Goal: Obtain resource: Obtain resource

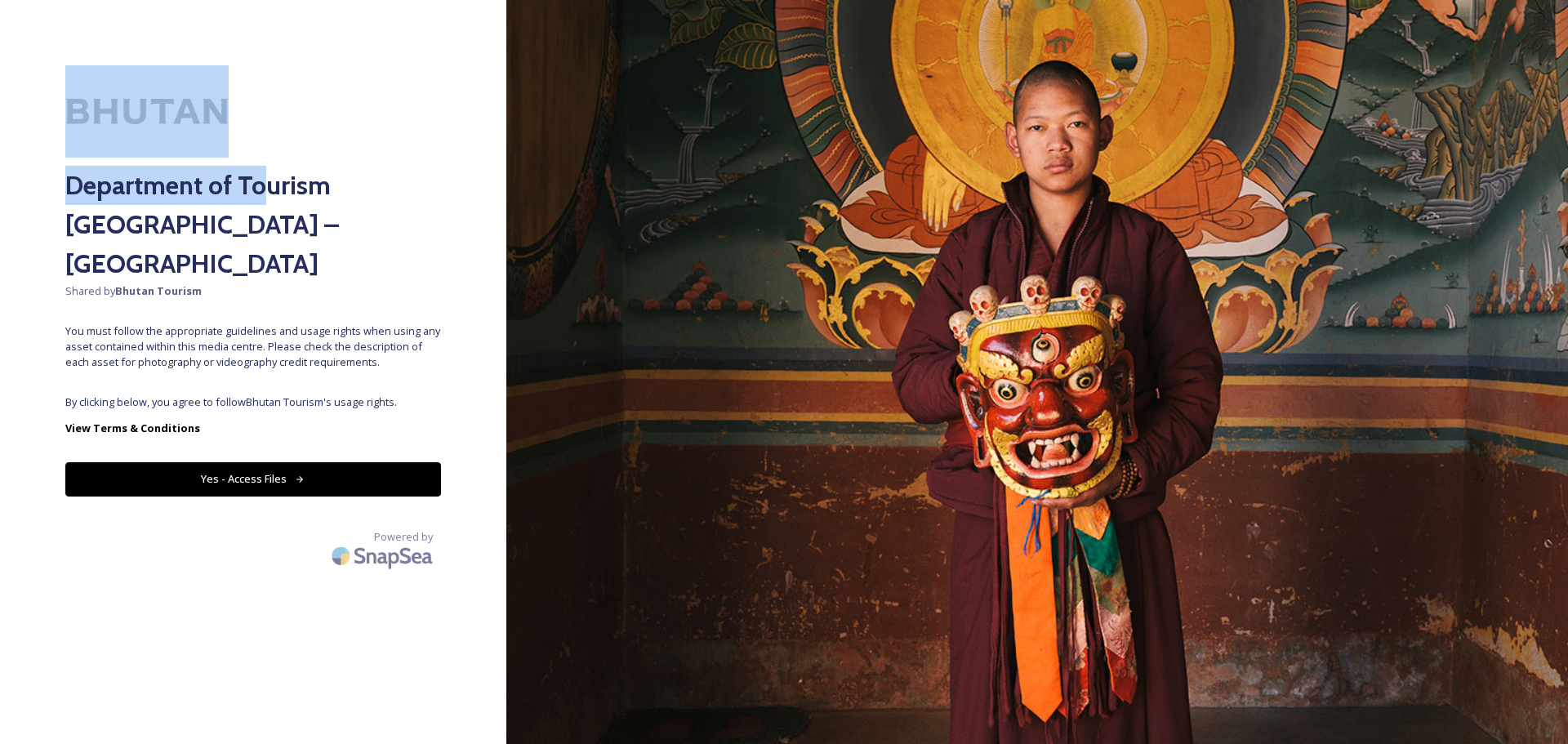
drag, startPoint x: 172, startPoint y: 127, endPoint x: 262, endPoint y: 139, distance: 90.8
click at [262, 139] on div "Department of Tourism [GEOGRAPHIC_DATA] – Brand Centre Shared by Bhutan Tourism…" at bounding box center [253, 372] width 506 height 613
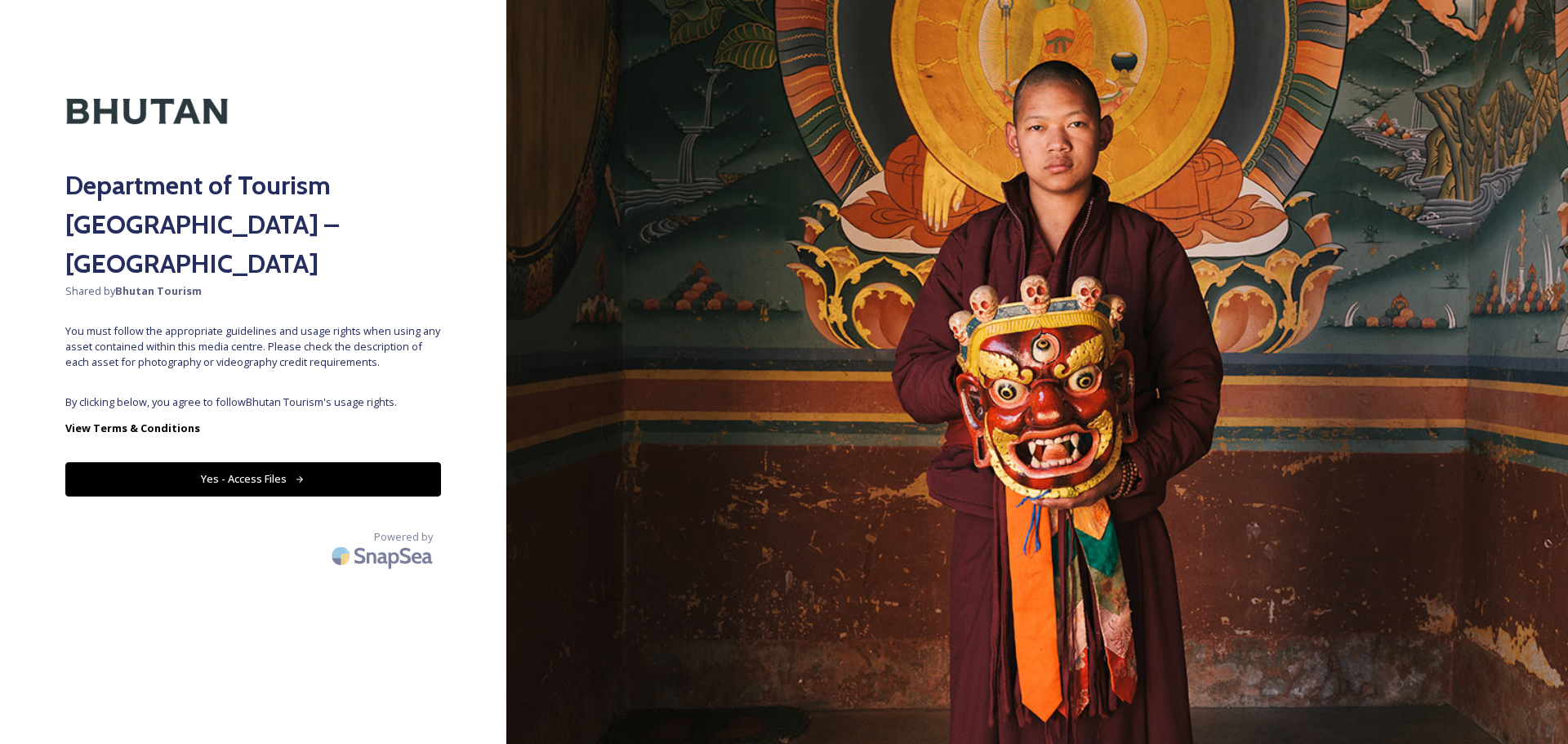
click at [106, 283] on span "Shared by Bhutan Tourism" at bounding box center [253, 291] width 376 height 16
click at [241, 462] on button "Yes - Access Files" at bounding box center [253, 478] width 376 height 34
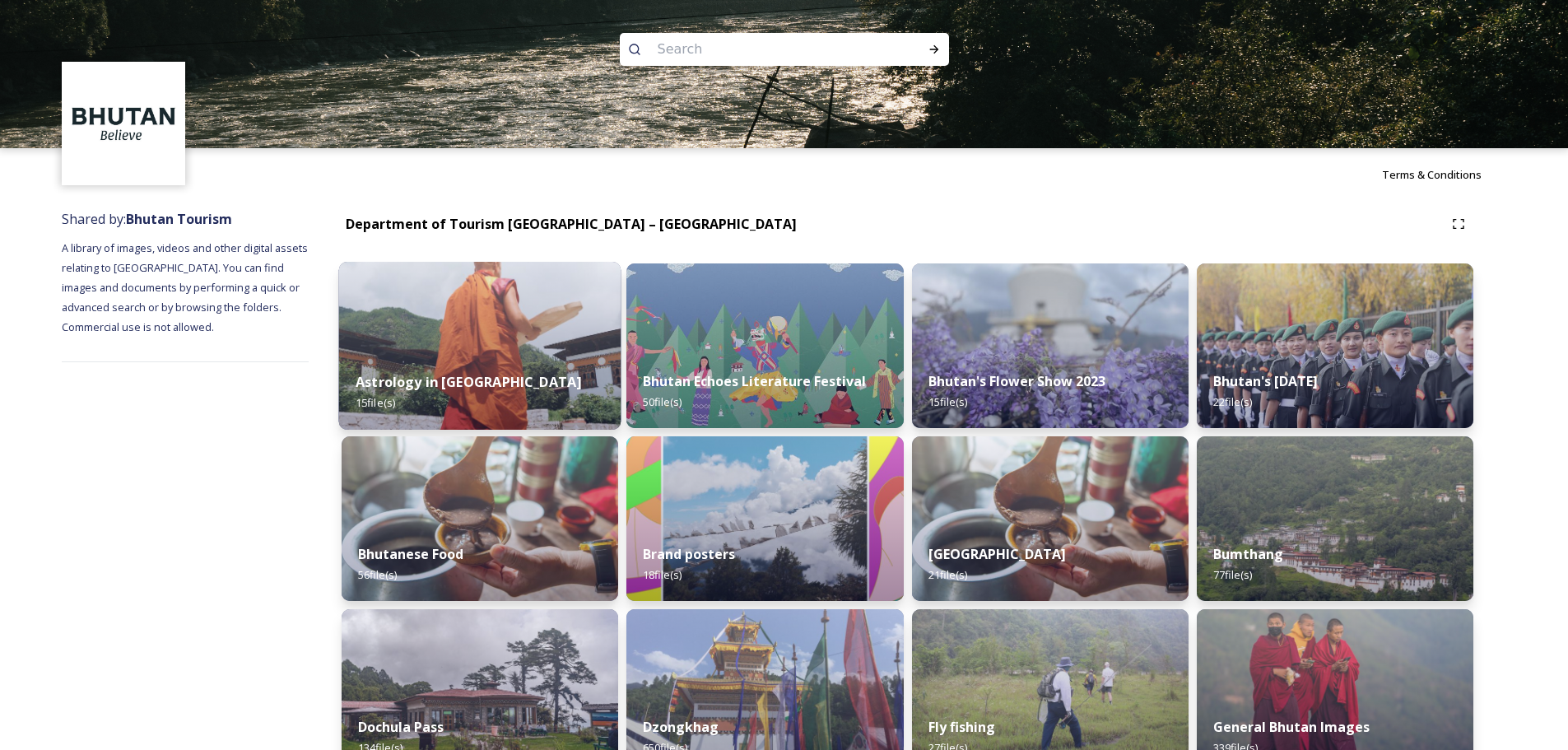
click at [507, 328] on img at bounding box center [480, 346] width 283 height 168
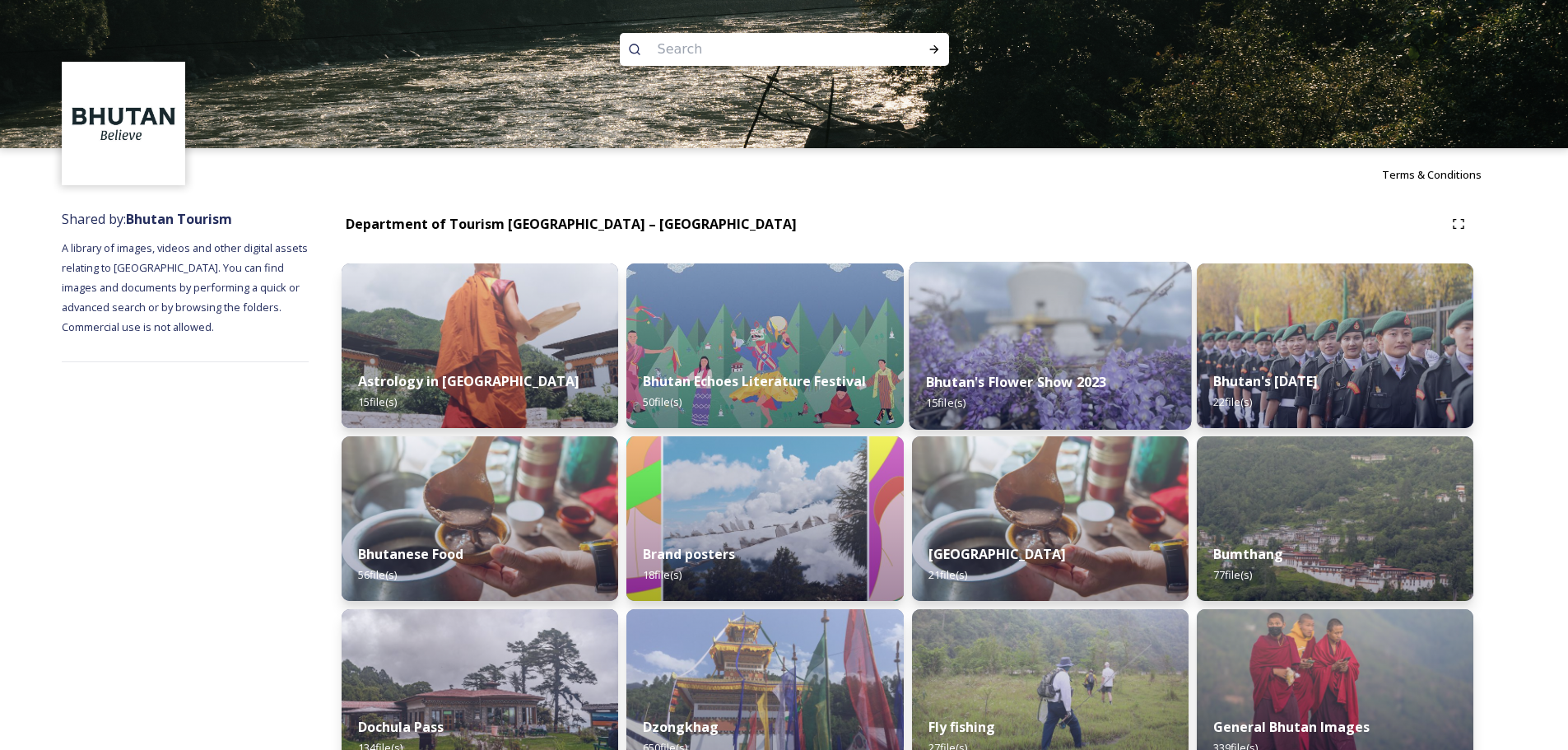
click at [1039, 354] on img at bounding box center [1049, 346] width 283 height 168
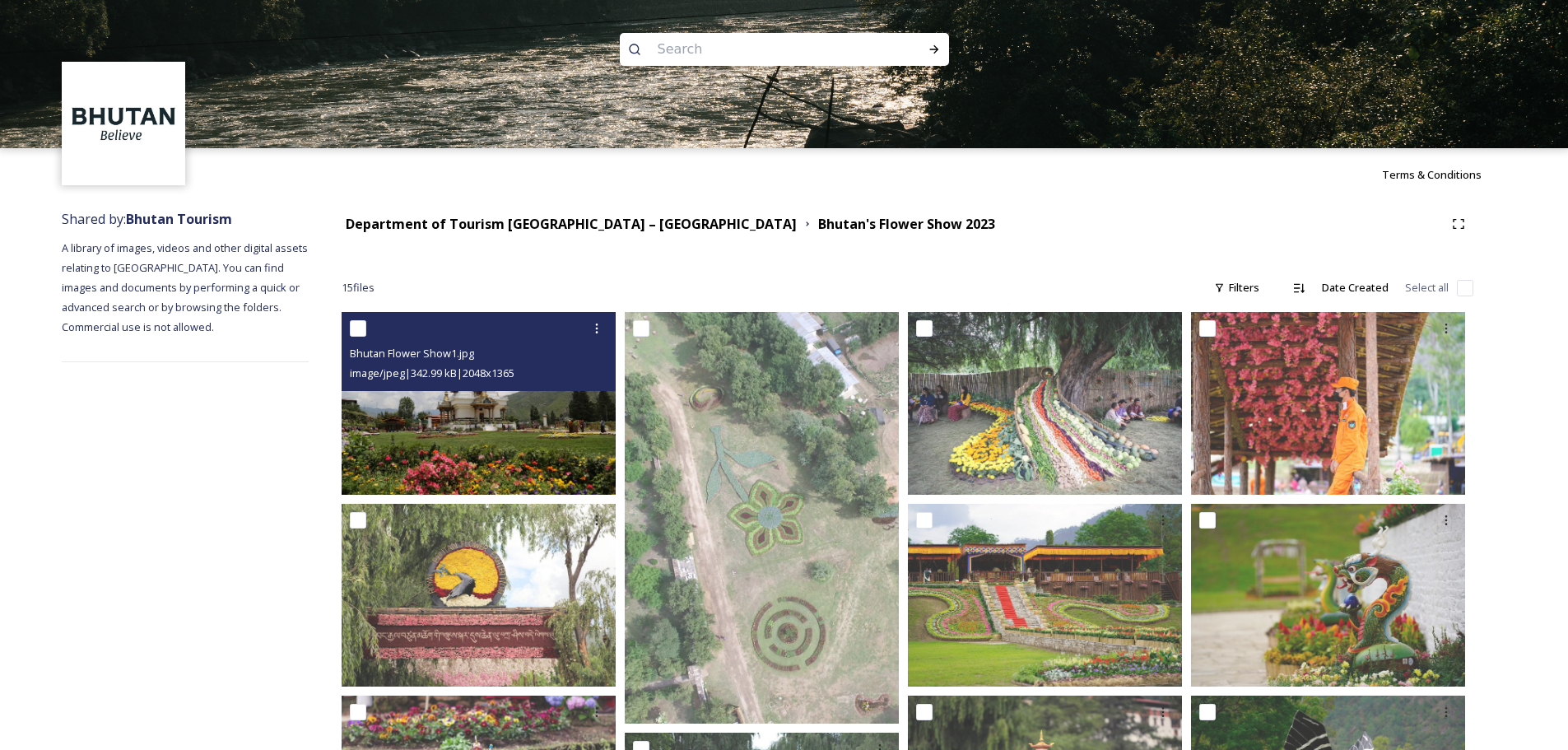
click at [487, 440] on img at bounding box center [478, 403] width 274 height 183
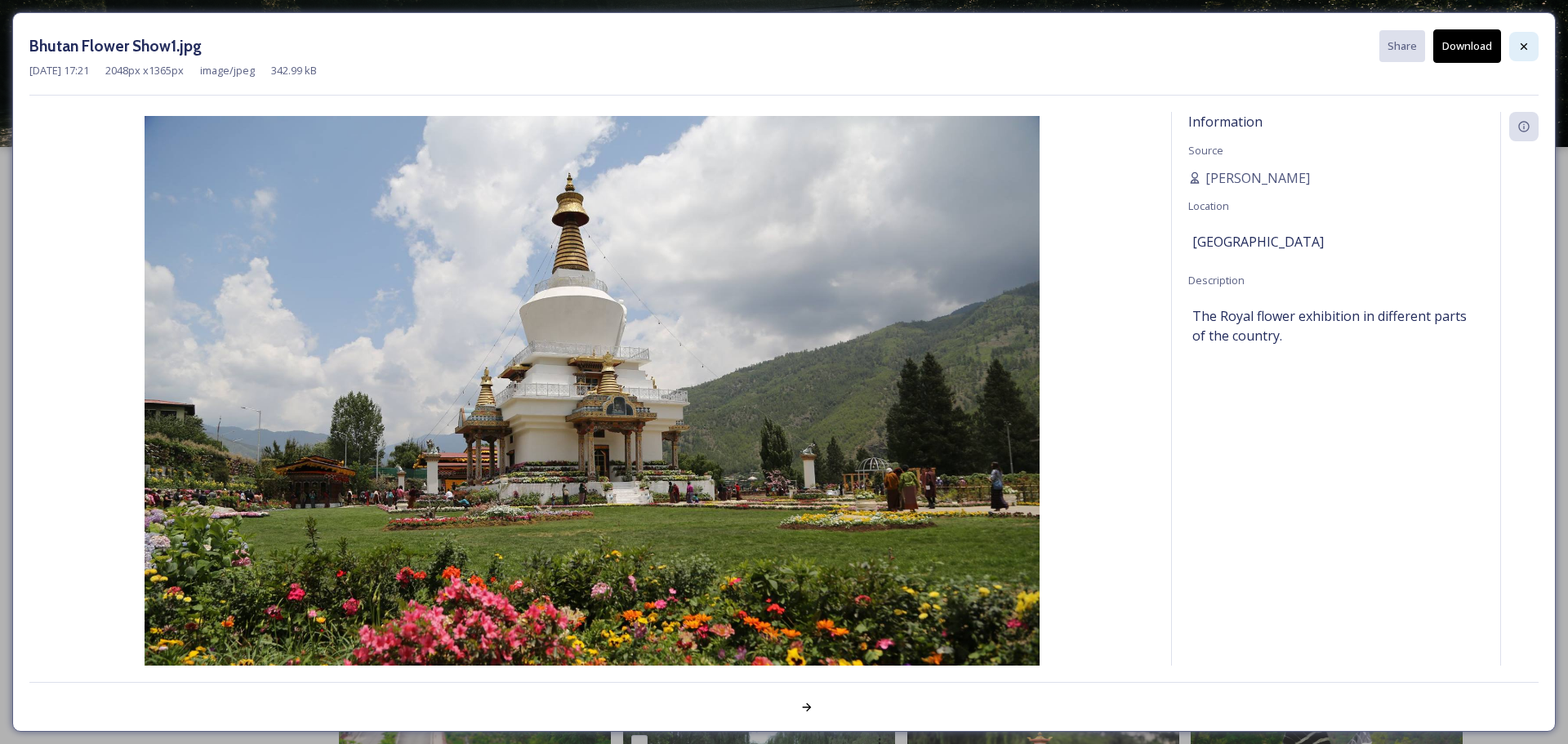
click at [1525, 47] on icon at bounding box center [1524, 46] width 13 height 13
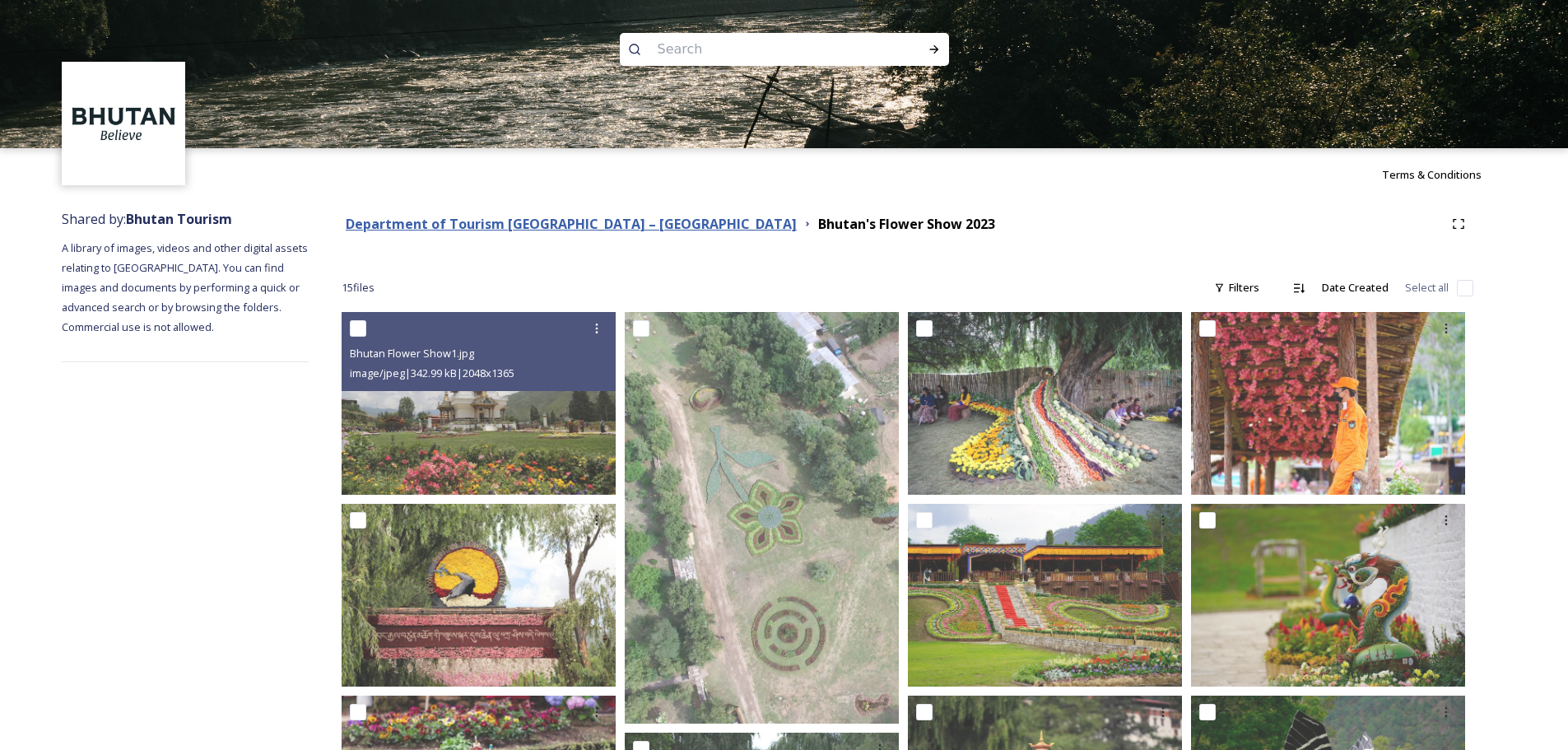
click at [553, 223] on strong "Department of Tourism [GEOGRAPHIC_DATA] – [GEOGRAPHIC_DATA]" at bounding box center [570, 224] width 451 height 18
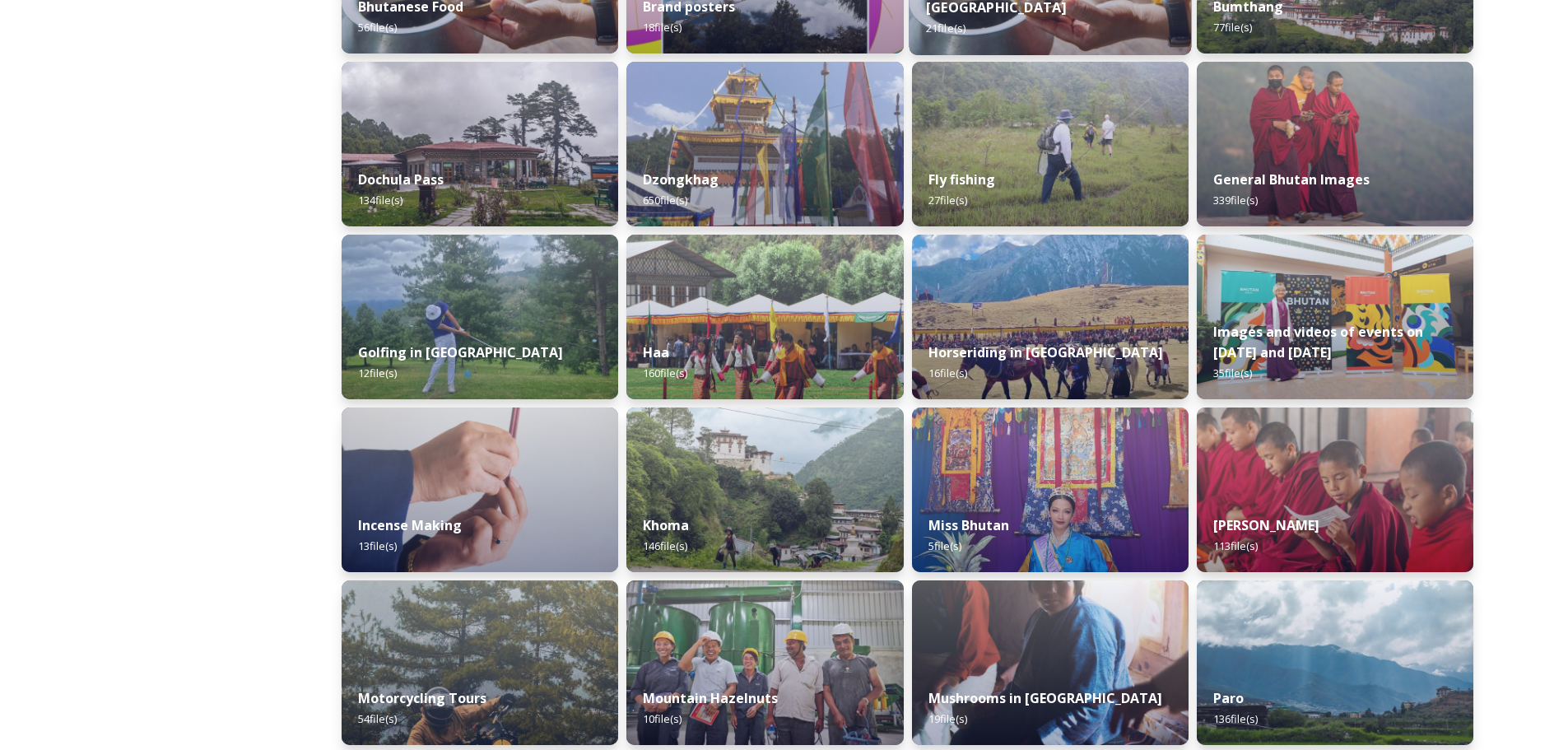
scroll to position [576, 0]
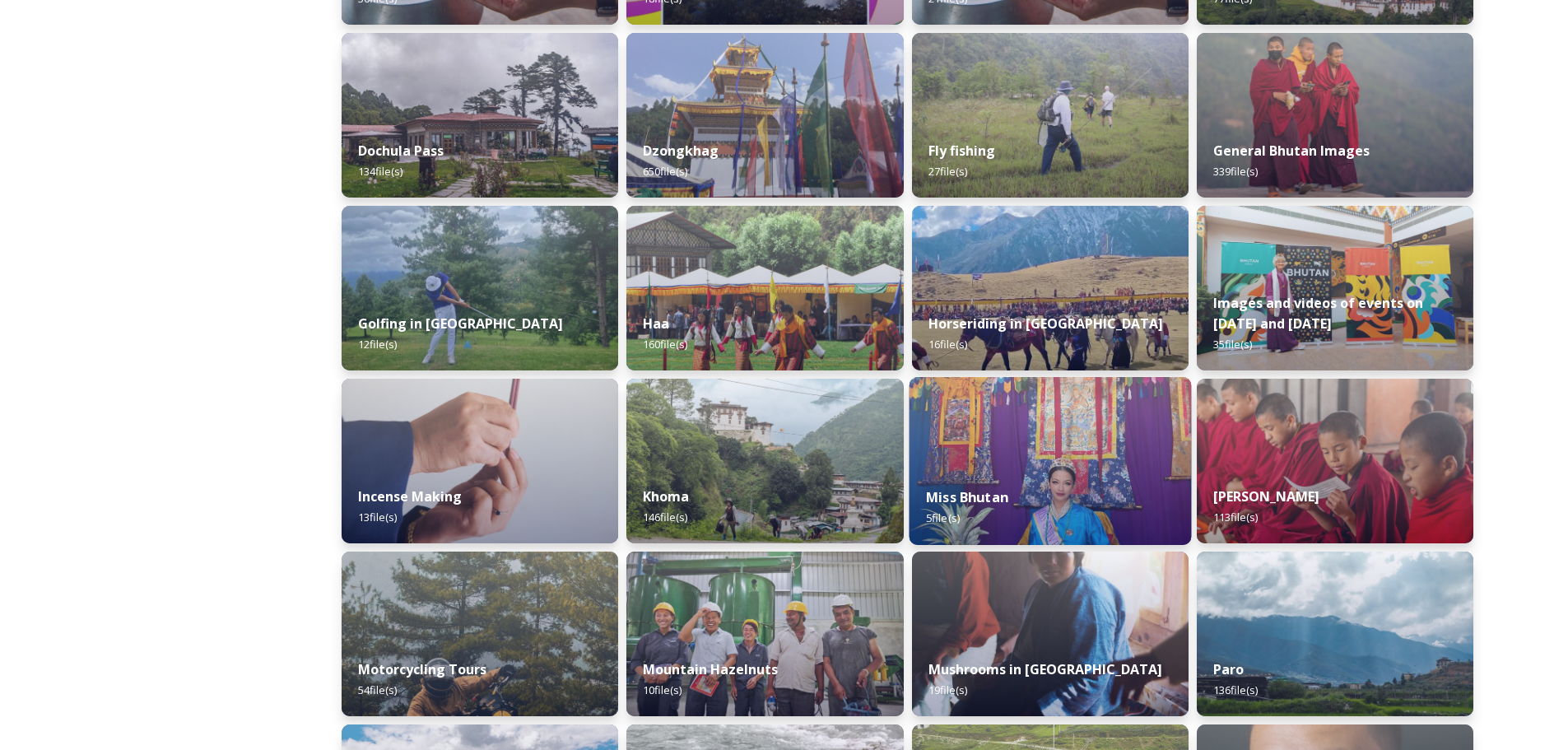
click at [1013, 480] on div "Miss Bhutan 5 file(s)" at bounding box center [1049, 508] width 283 height 75
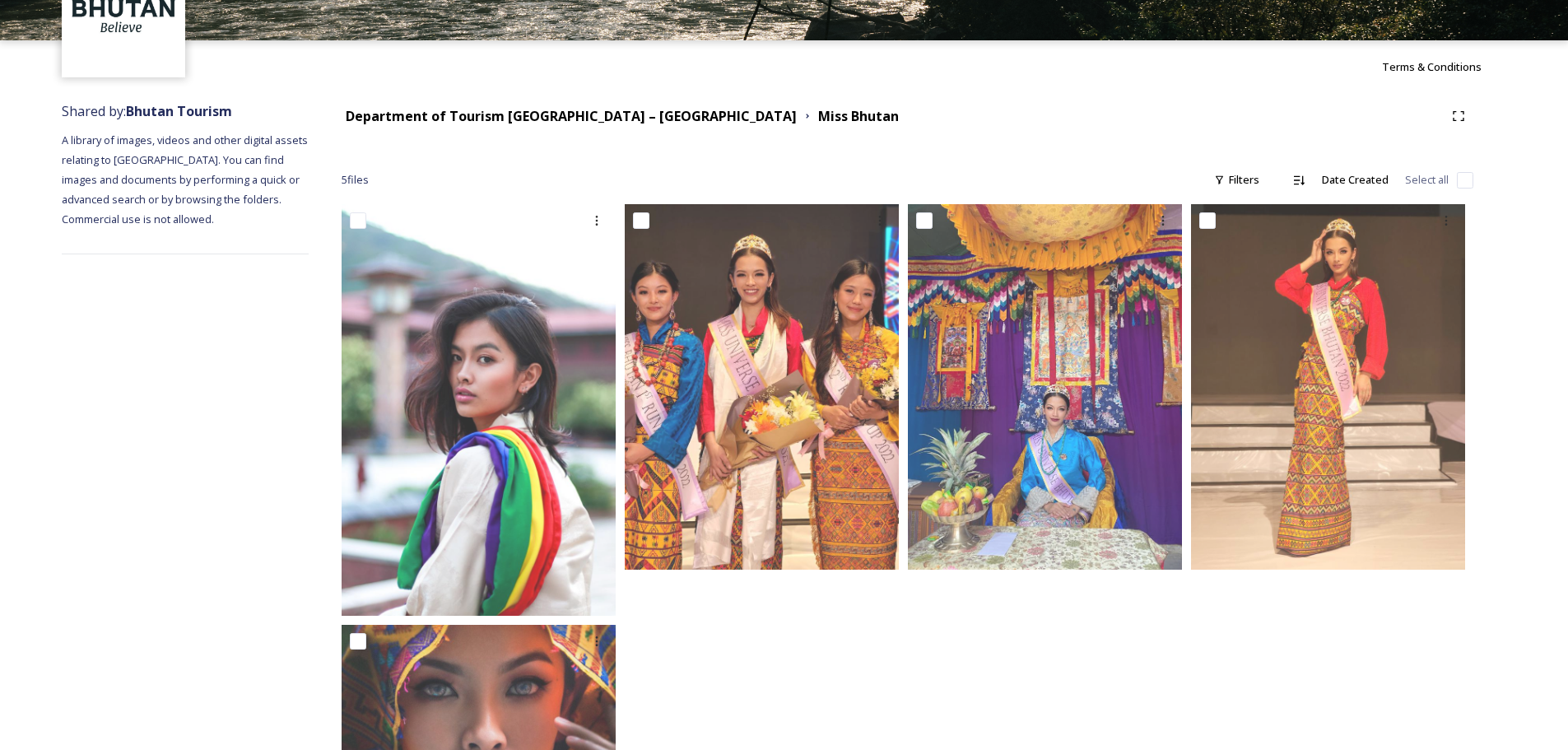
scroll to position [63, 0]
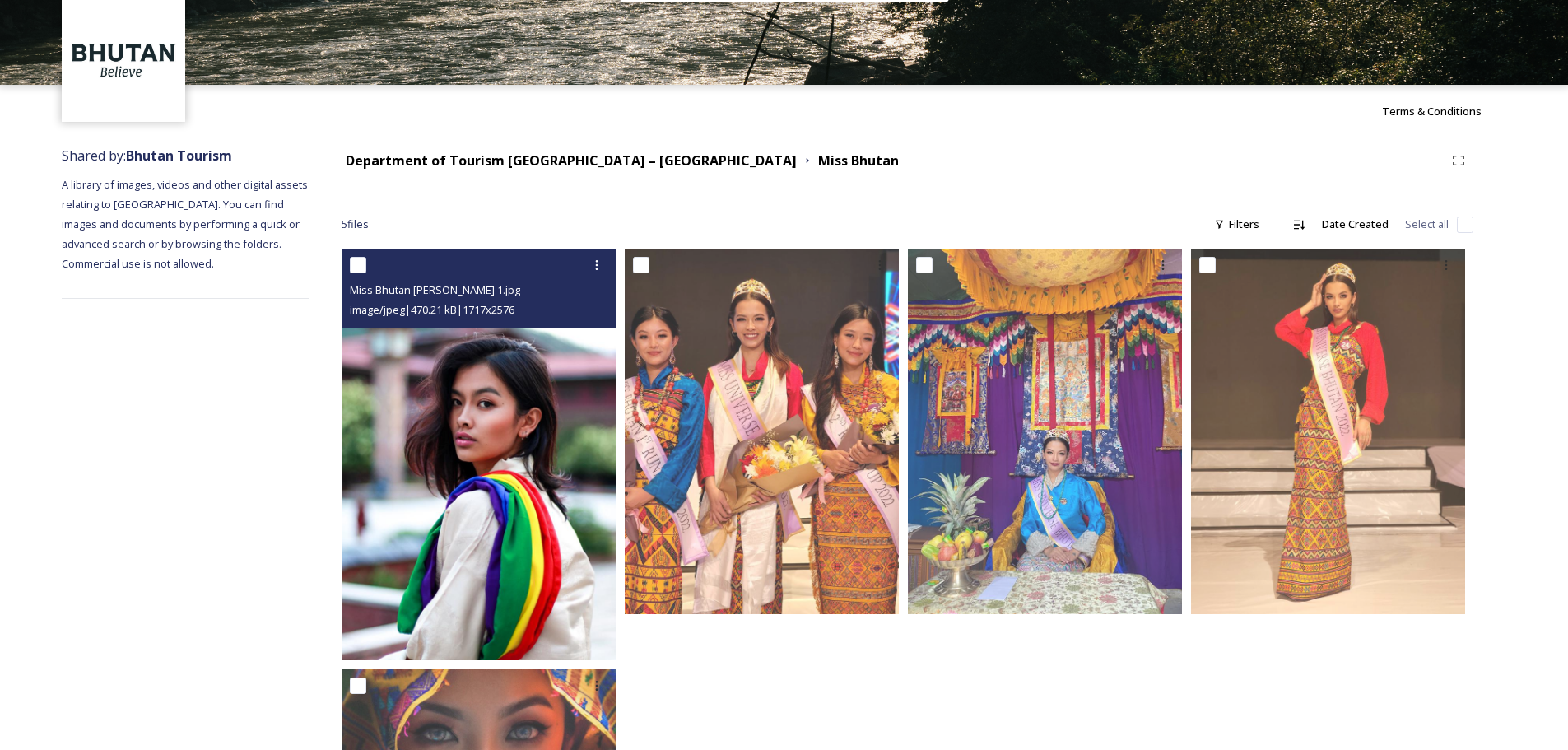
click at [515, 510] on img at bounding box center [478, 454] width 274 height 411
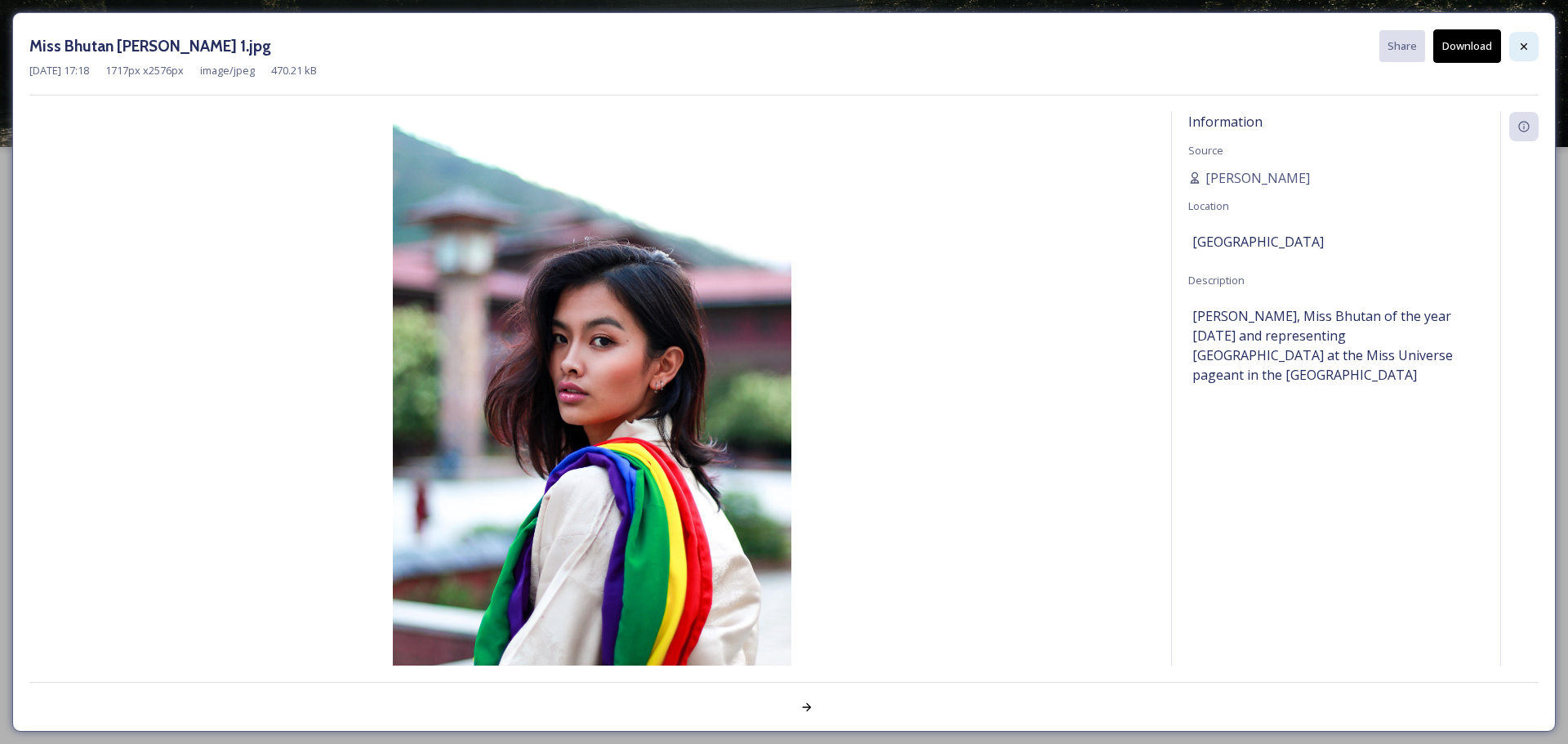
click at [1532, 48] on div at bounding box center [1524, 47] width 30 height 30
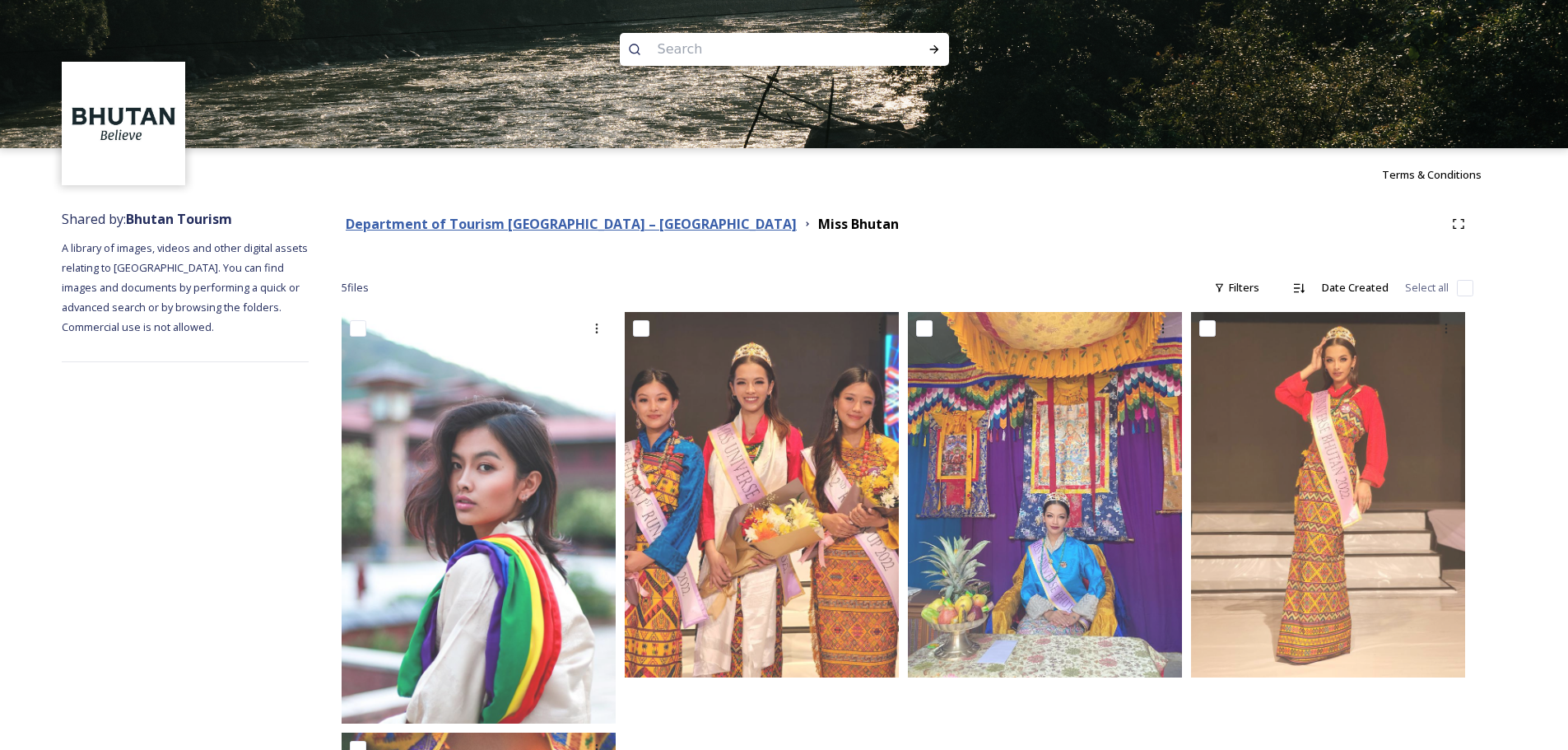
click at [531, 219] on strong "Department of Tourism [GEOGRAPHIC_DATA] – [GEOGRAPHIC_DATA]" at bounding box center [570, 224] width 451 height 18
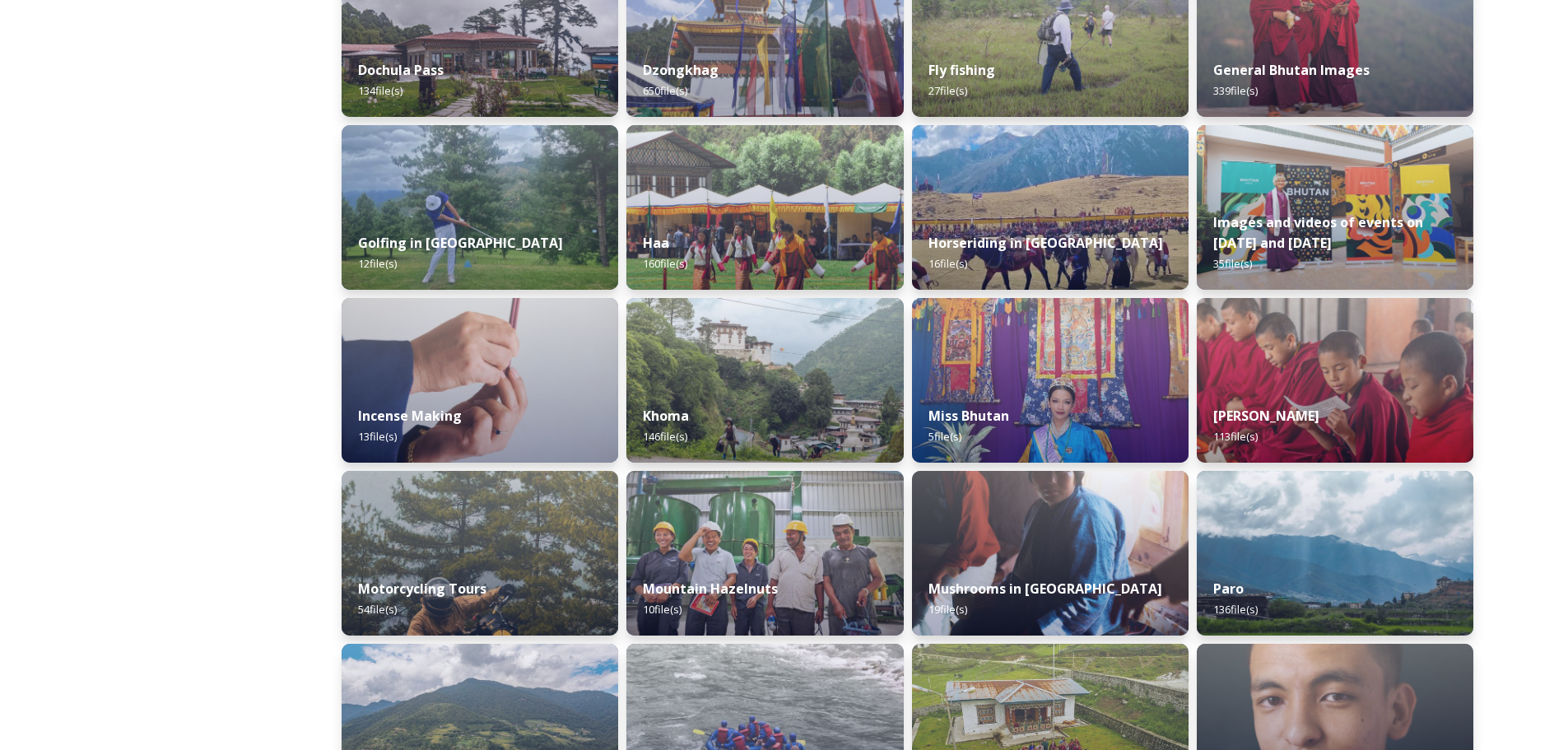
scroll to position [659, 0]
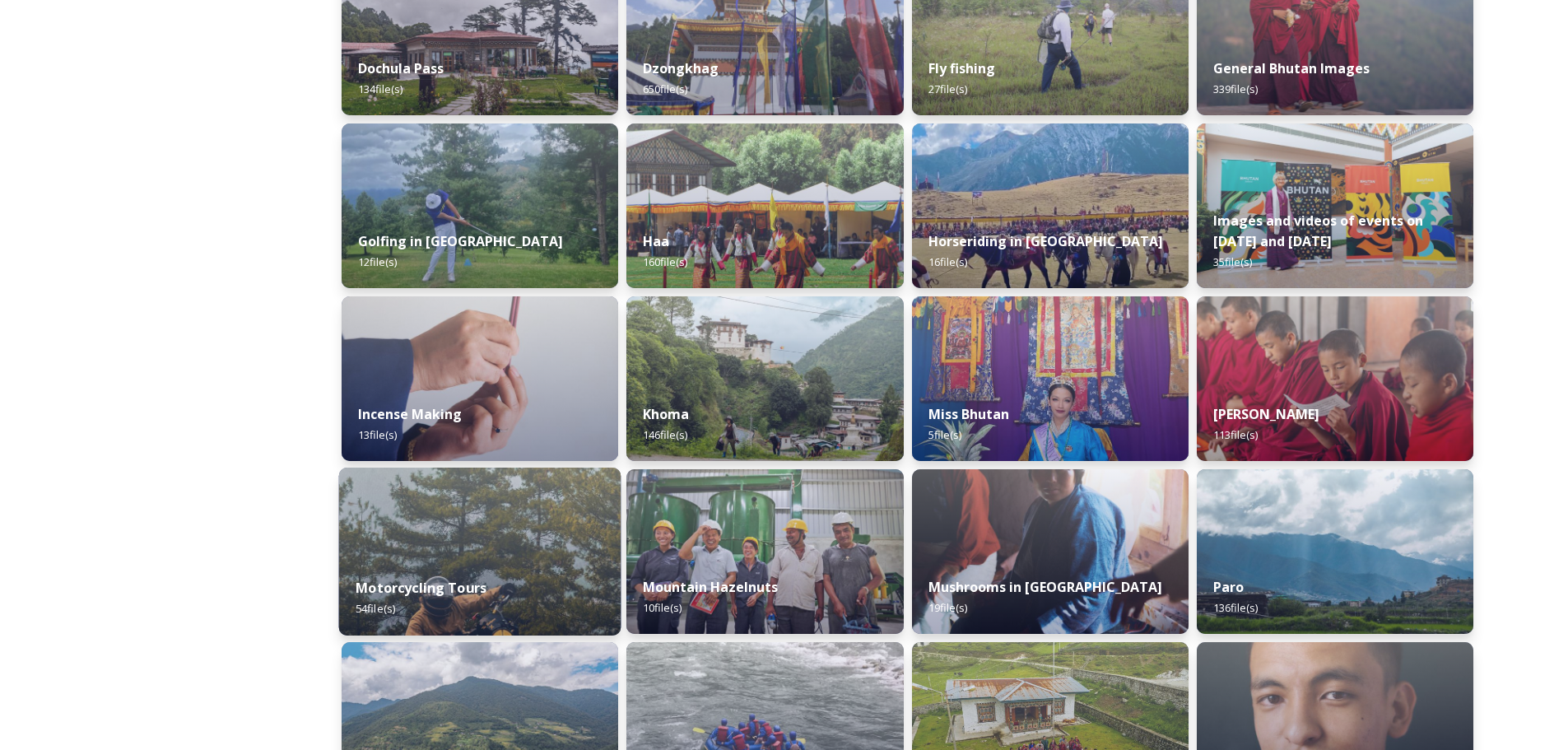
click at [520, 504] on img at bounding box center [480, 551] width 283 height 168
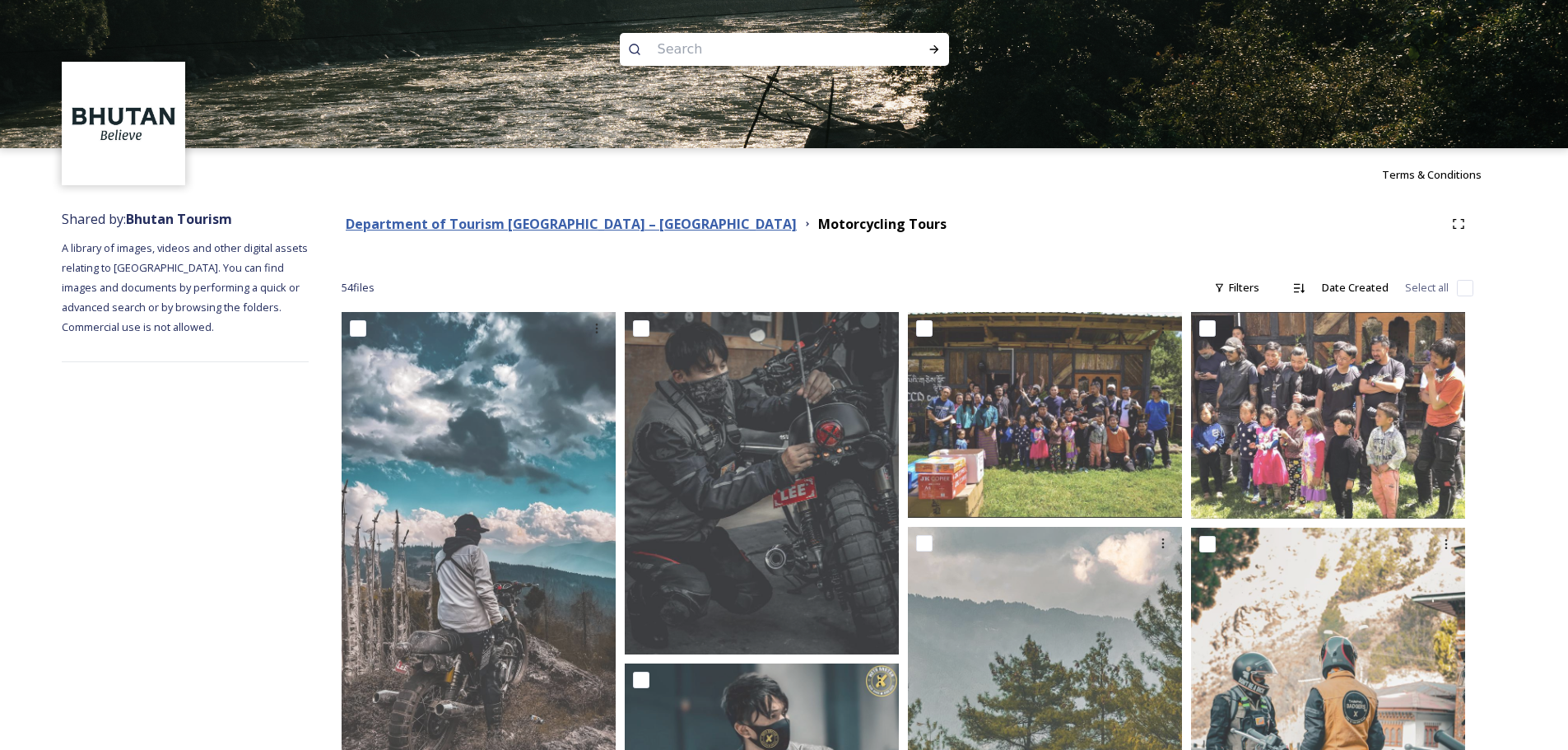
click at [564, 228] on strong "Department of Tourism [GEOGRAPHIC_DATA] – [GEOGRAPHIC_DATA]" at bounding box center [570, 224] width 451 height 18
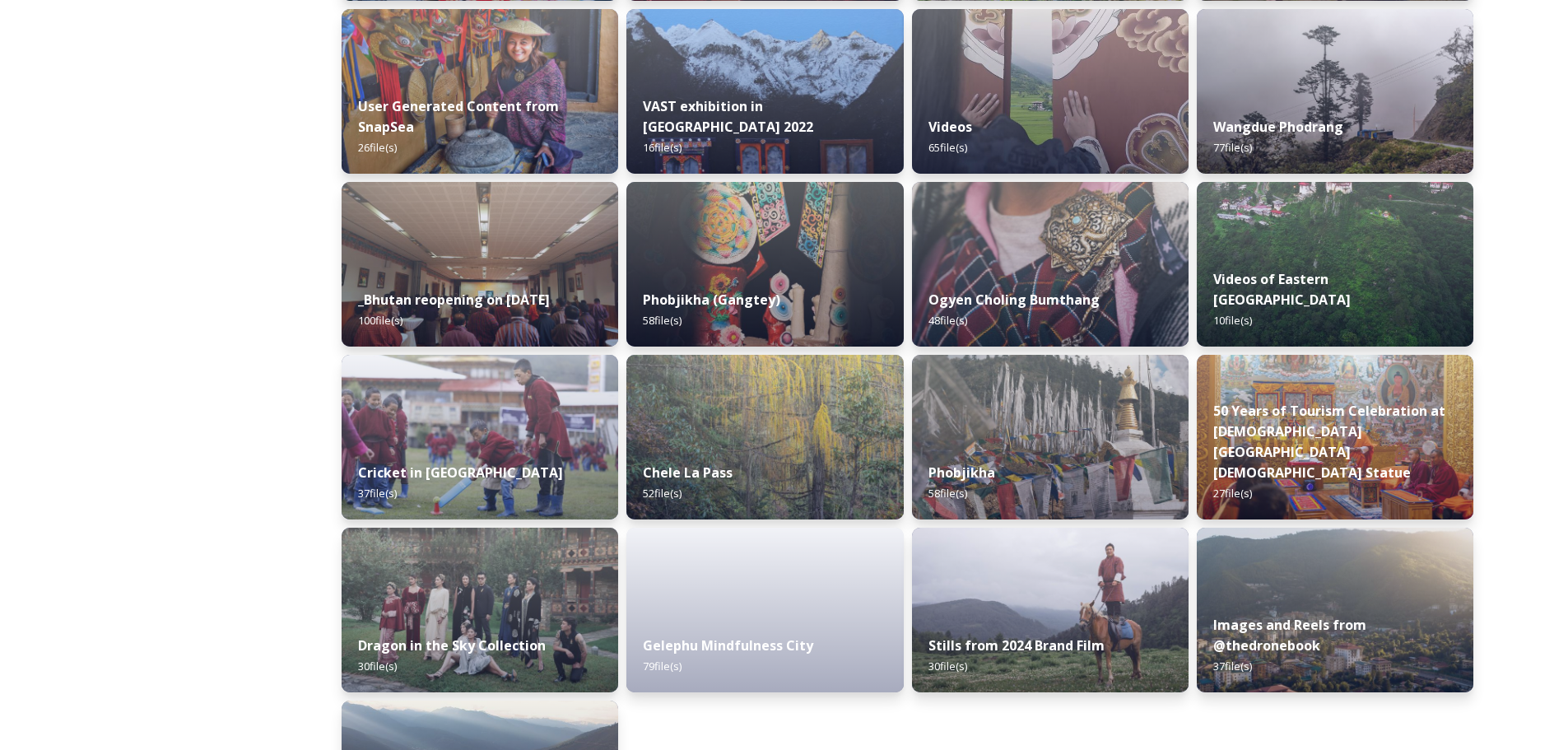
scroll to position [1942, 0]
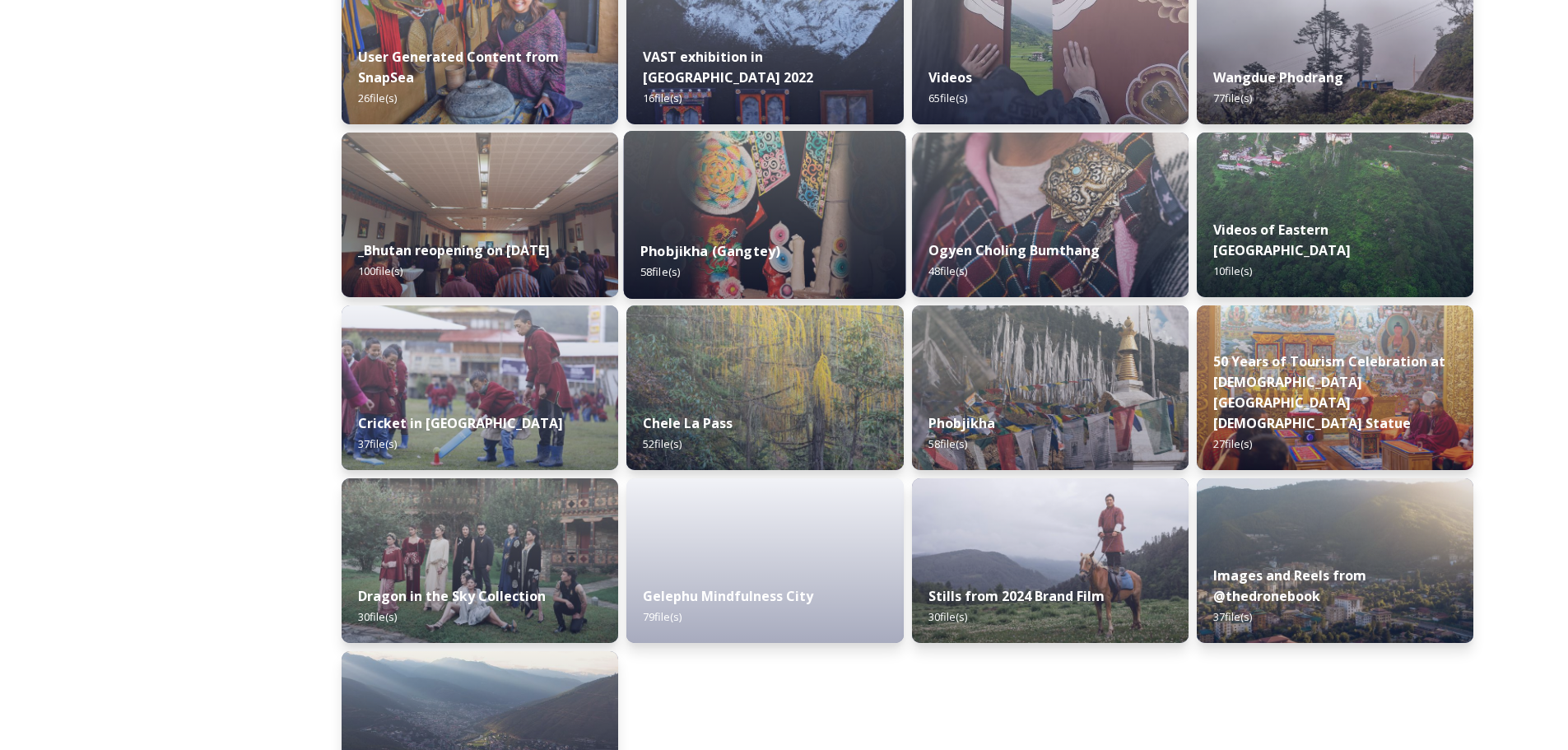
click at [810, 213] on img at bounding box center [765, 215] width 283 height 168
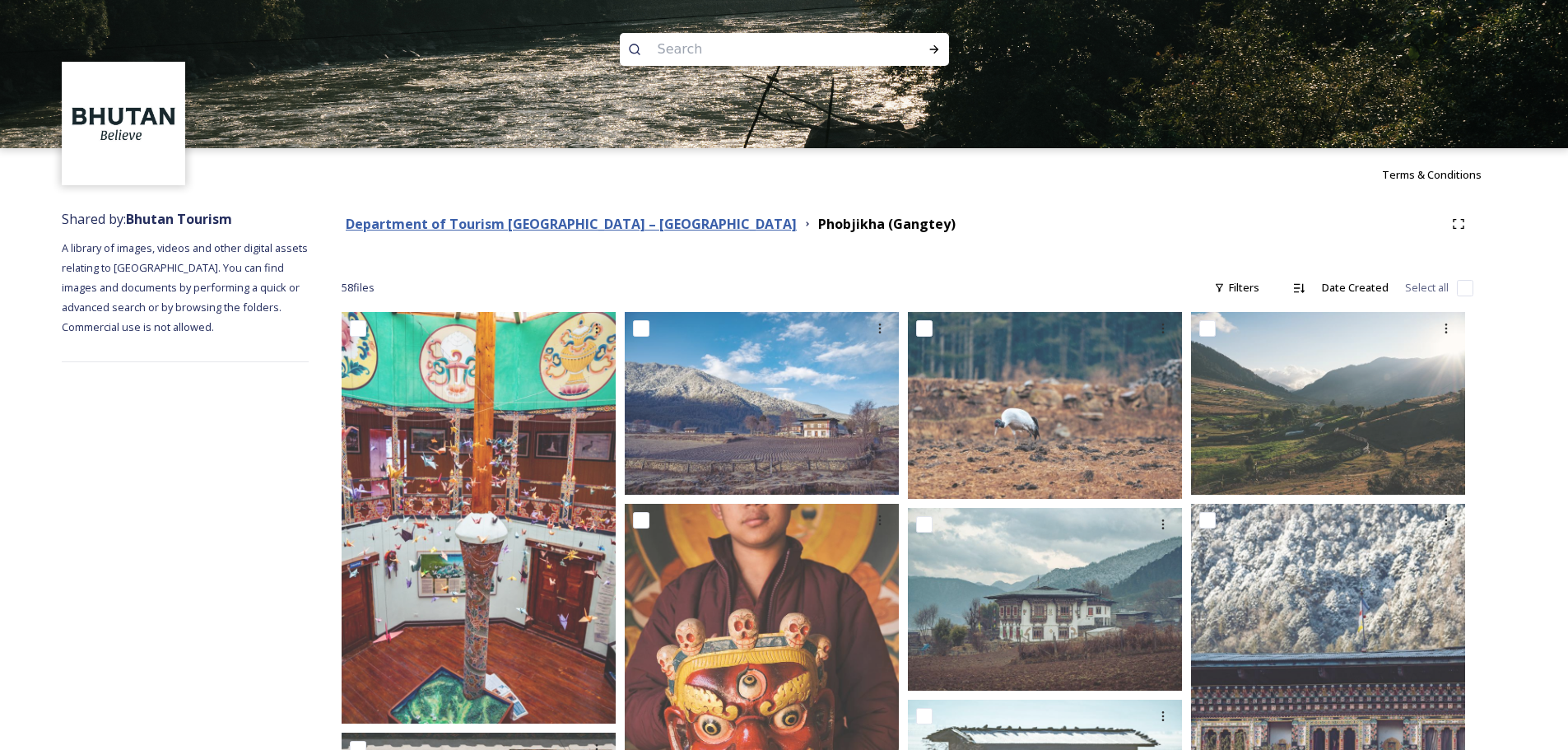
click at [573, 225] on strong "Department of Tourism [GEOGRAPHIC_DATA] – [GEOGRAPHIC_DATA]" at bounding box center [570, 224] width 451 height 18
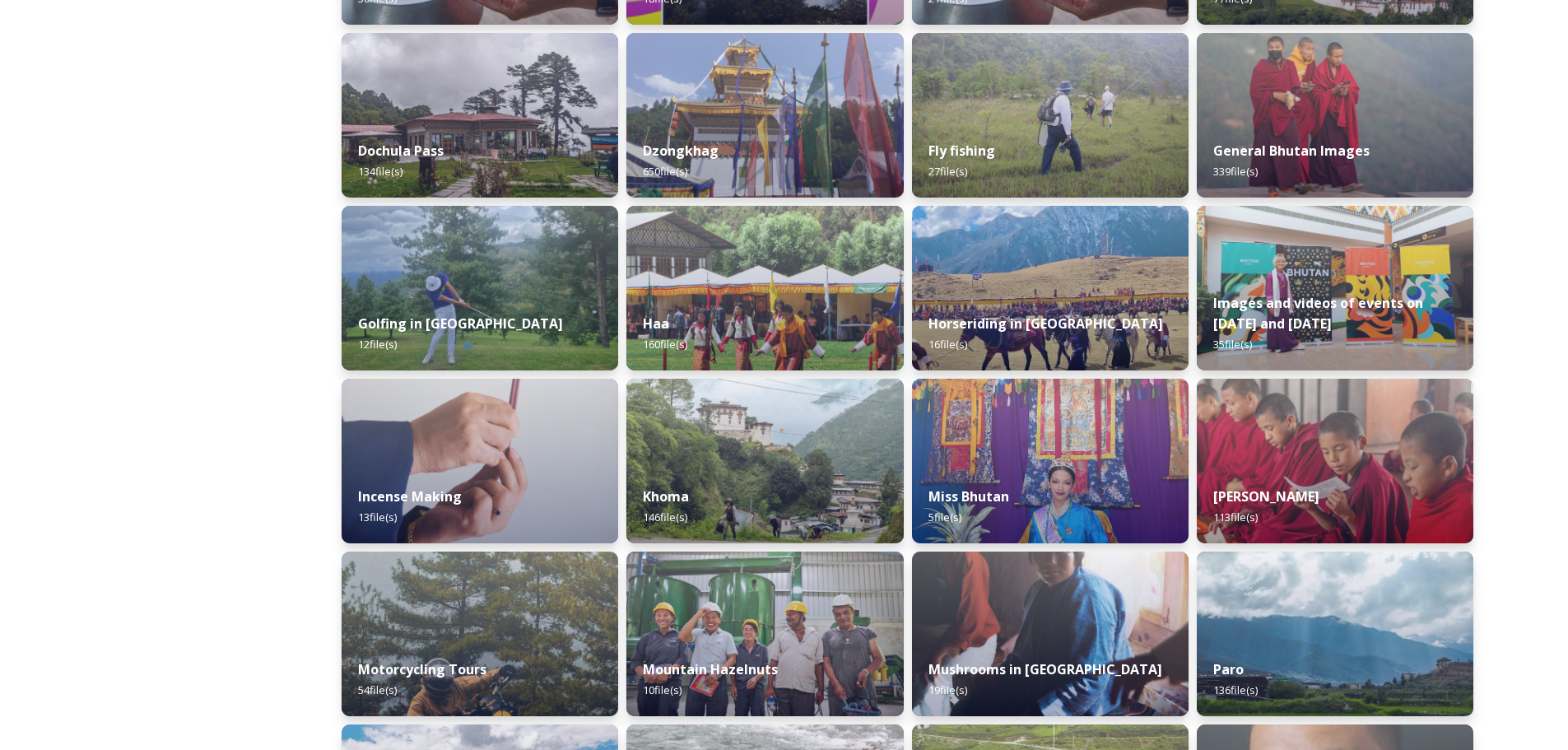
scroll to position [82, 0]
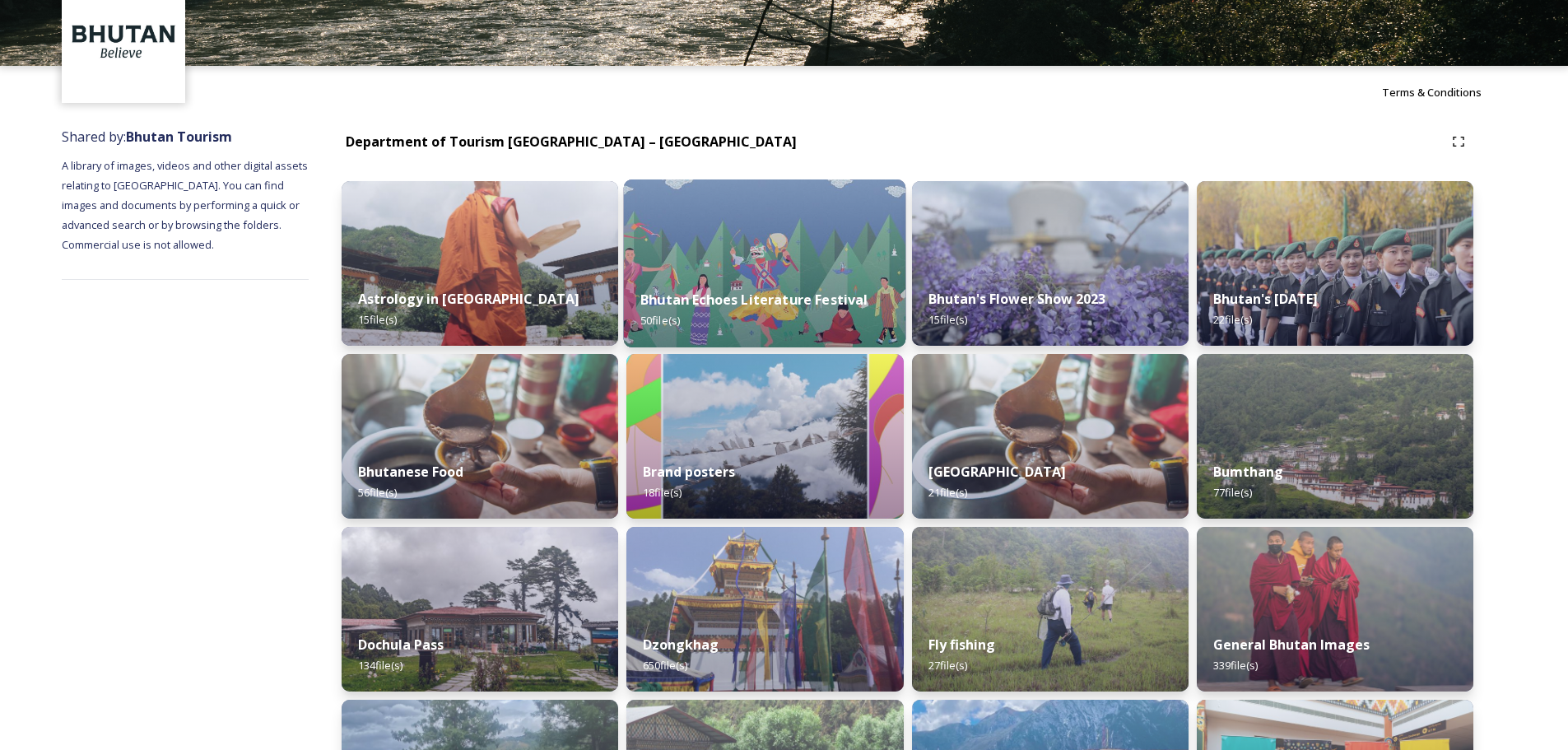
click at [770, 243] on img at bounding box center [765, 263] width 283 height 168
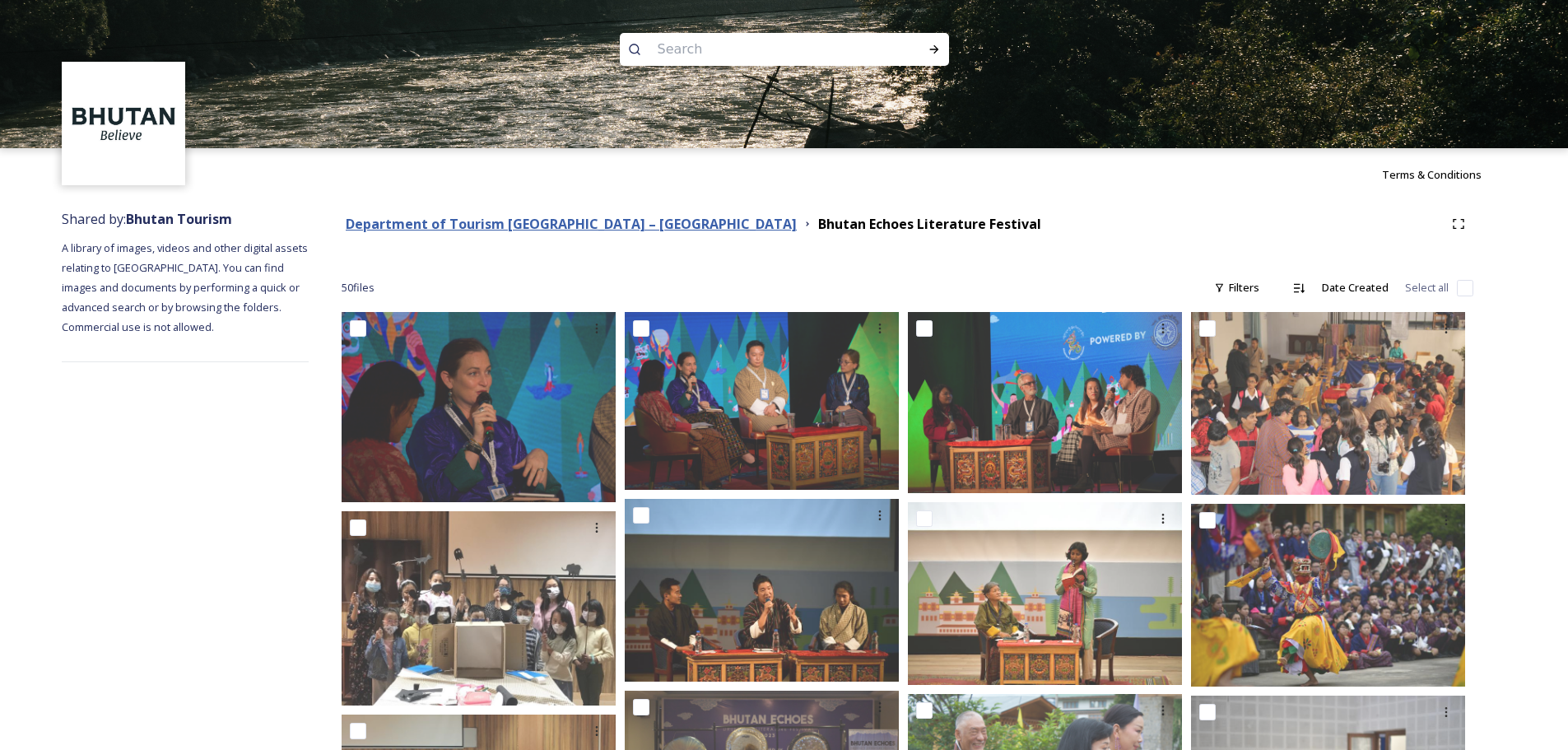
click at [586, 228] on strong "Department of Tourism [GEOGRAPHIC_DATA] – [GEOGRAPHIC_DATA]" at bounding box center [570, 224] width 451 height 18
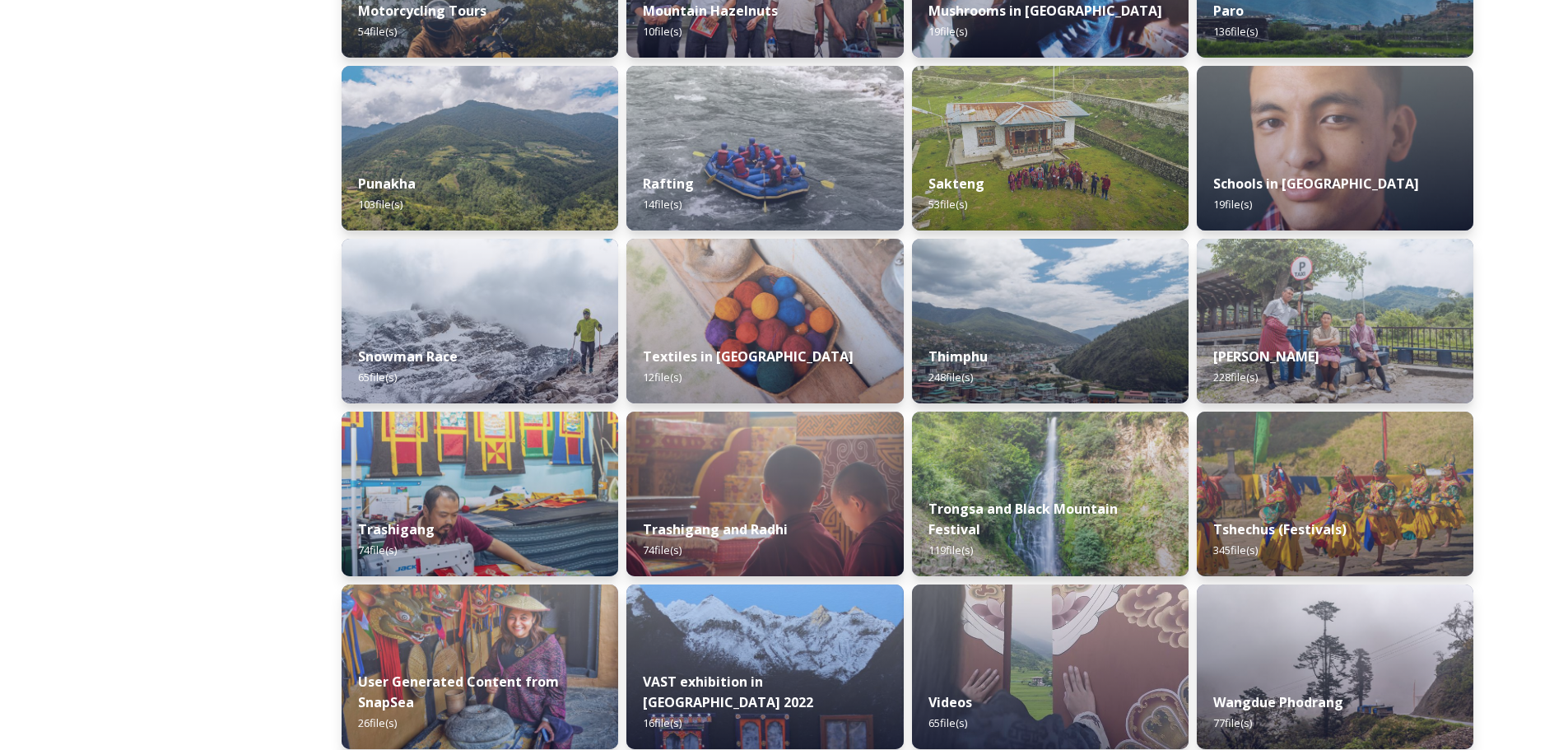
scroll to position [1399, 0]
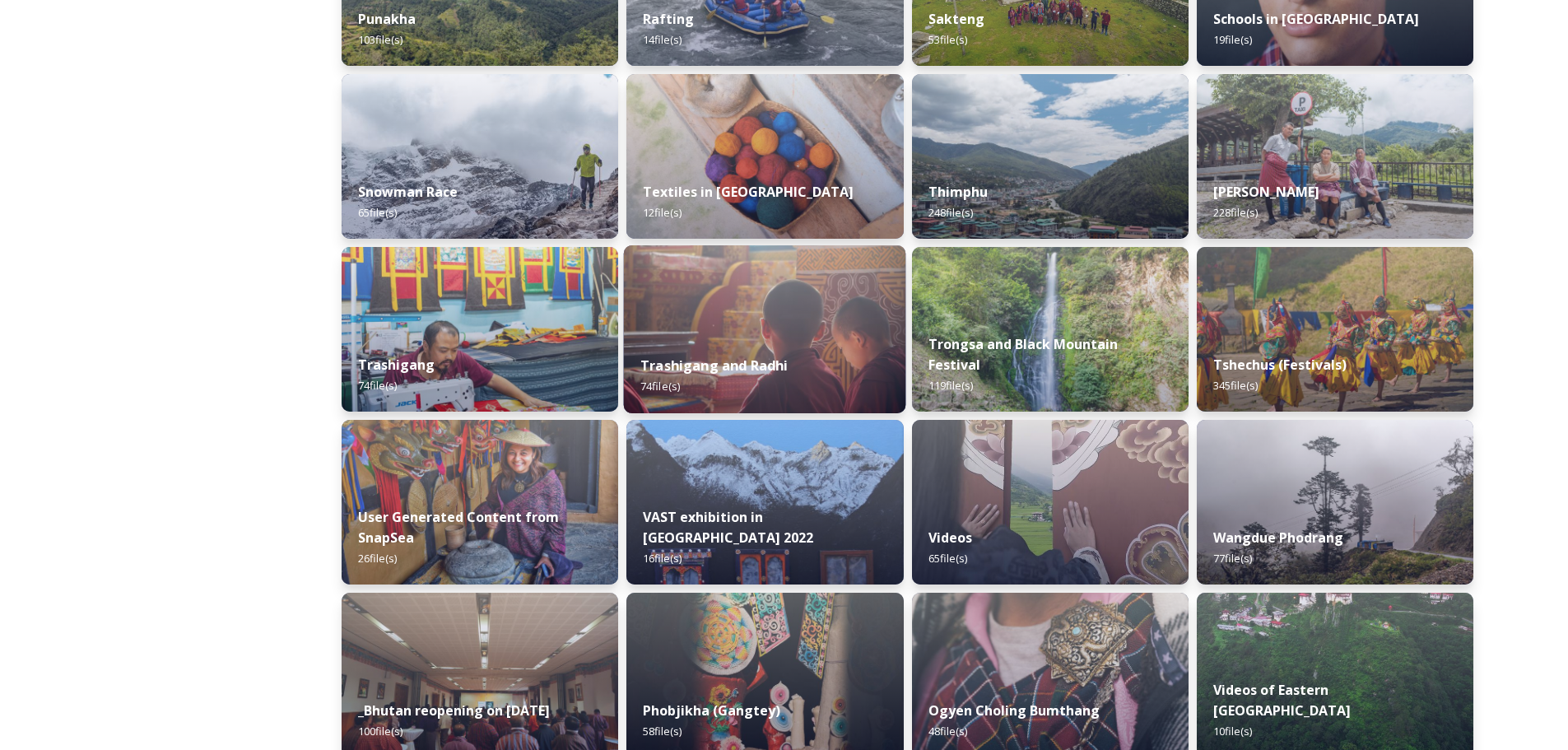
click at [739, 311] on img at bounding box center [765, 329] width 283 height 168
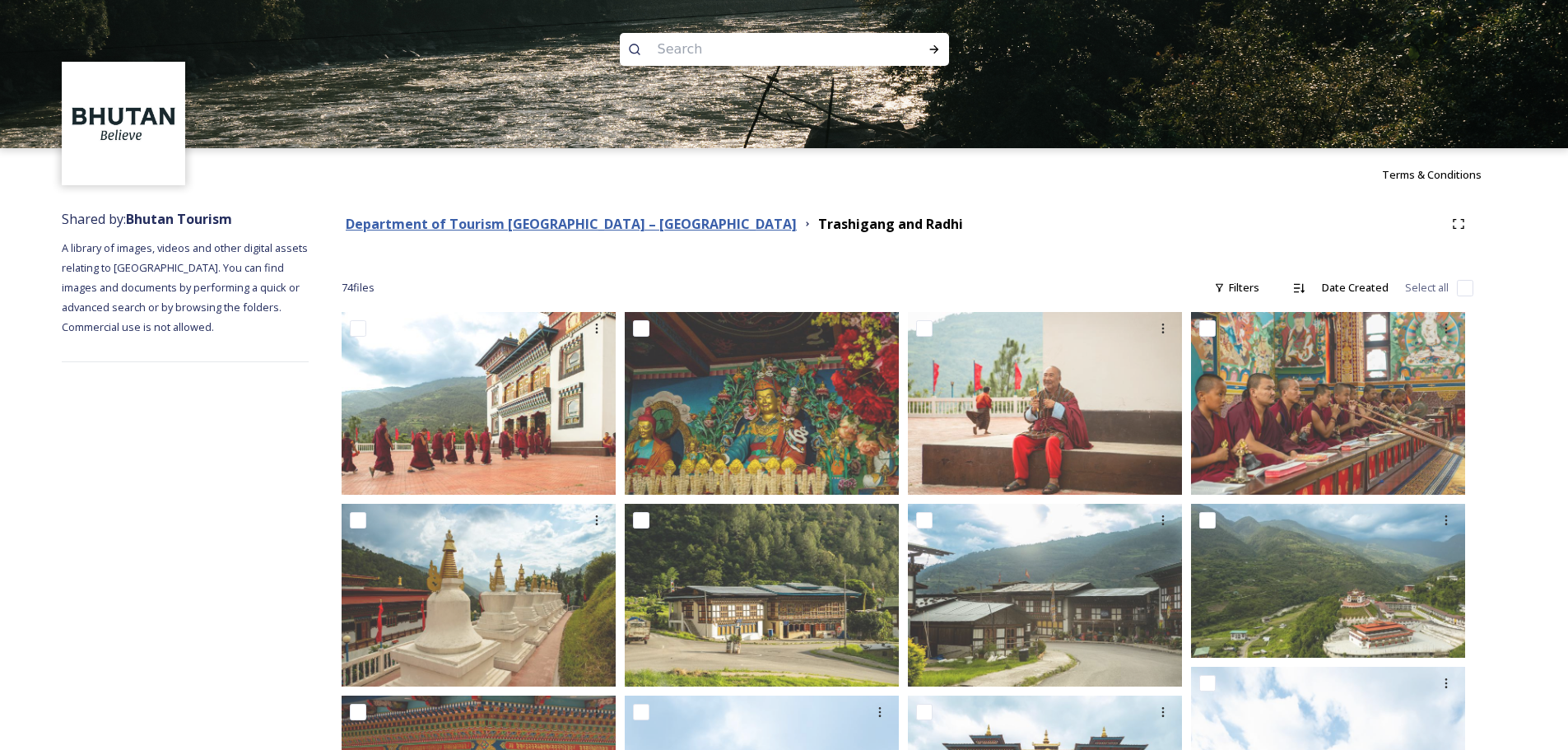
click at [509, 230] on strong "Department of Tourism [GEOGRAPHIC_DATA] – [GEOGRAPHIC_DATA]" at bounding box center [570, 224] width 451 height 18
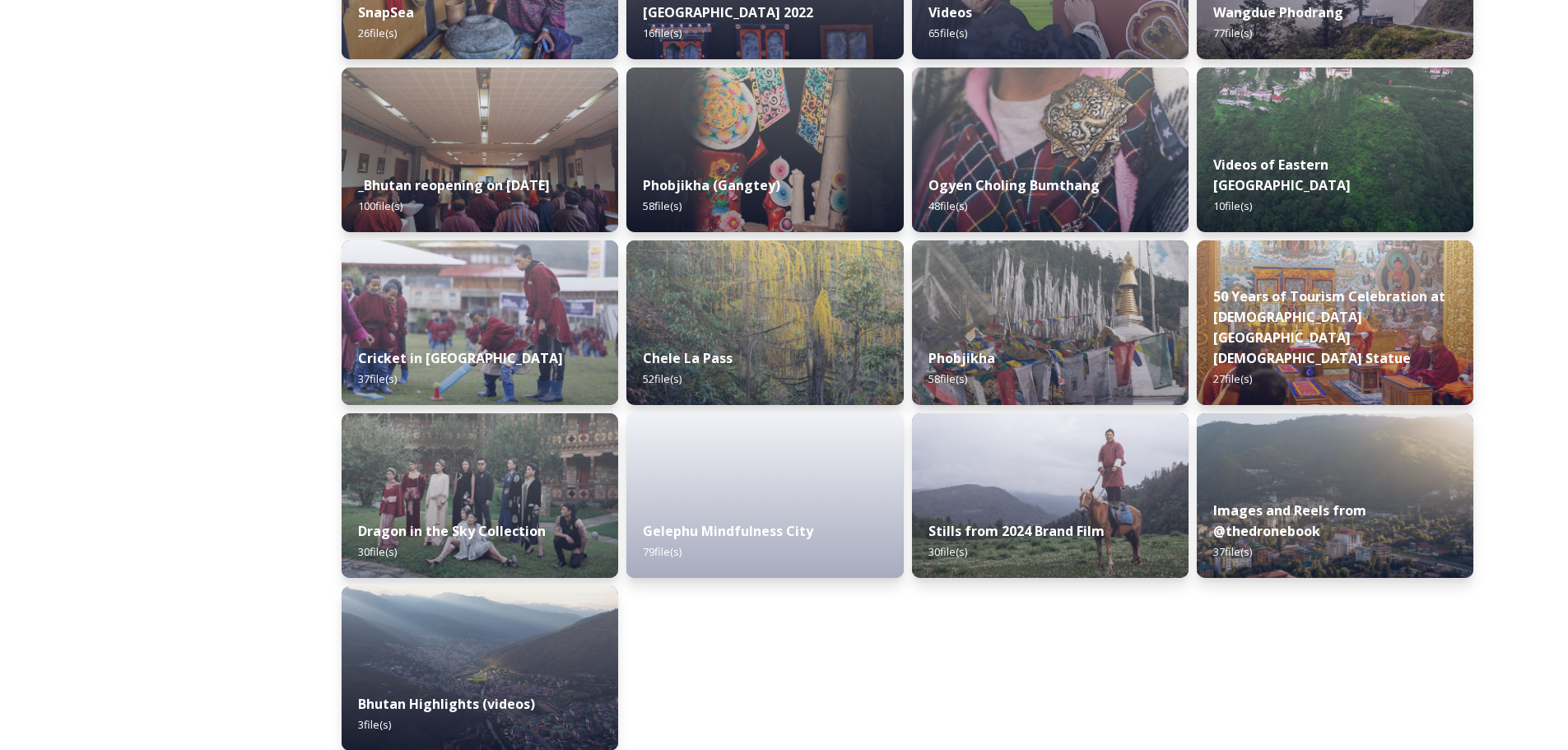
scroll to position [1942, 0]
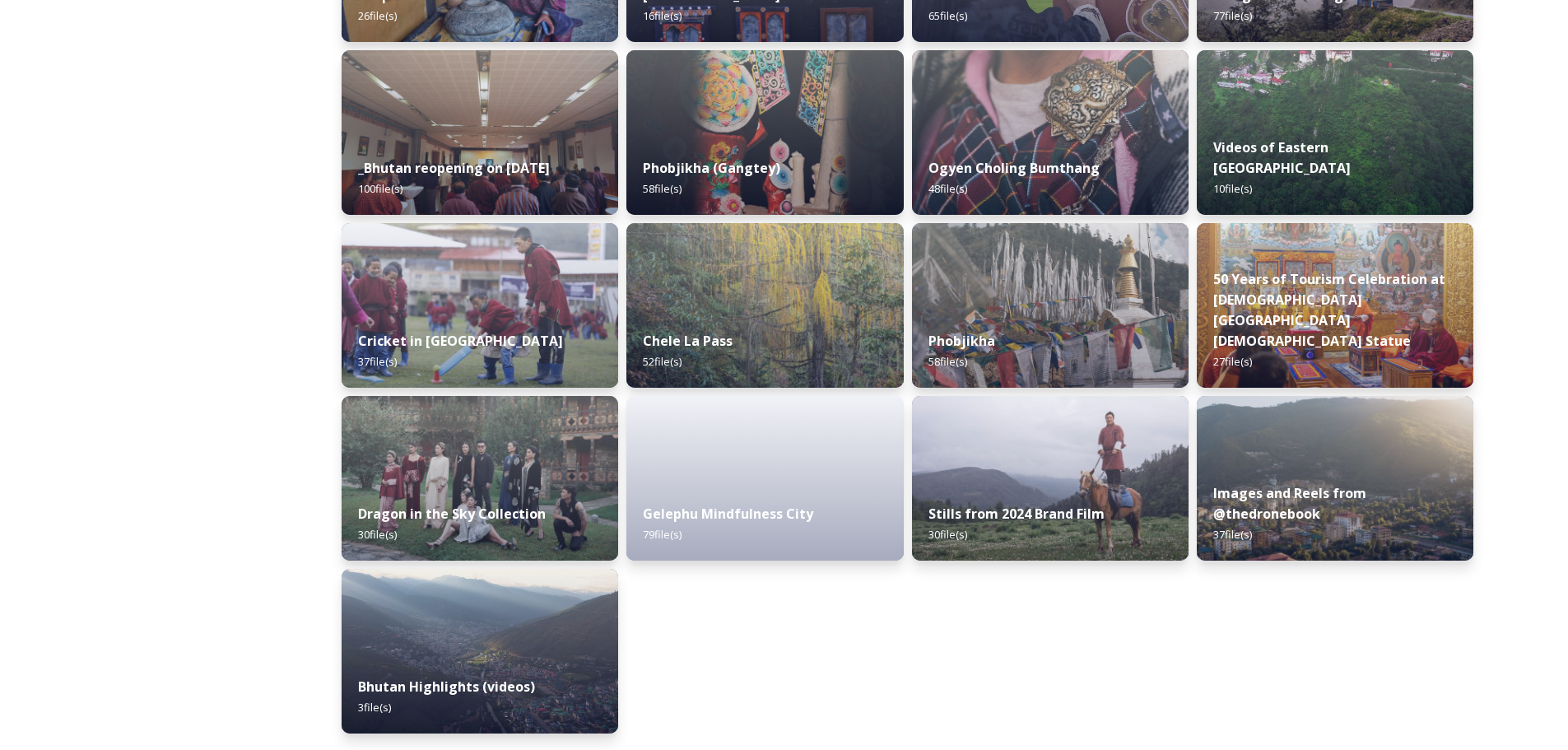
drag, startPoint x: 1070, startPoint y: 672, endPoint x: 858, endPoint y: 562, distance: 238.8
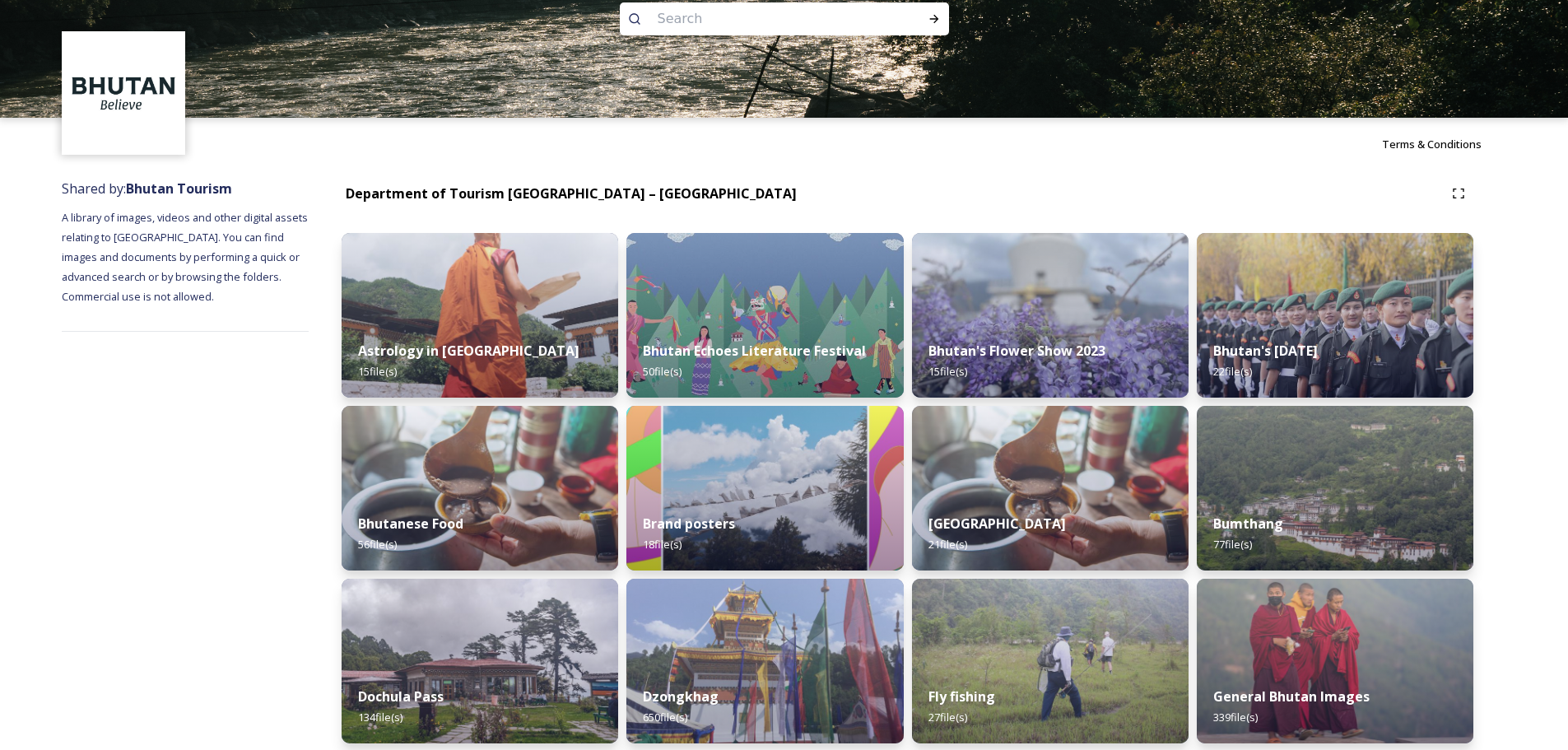
scroll to position [0, 0]
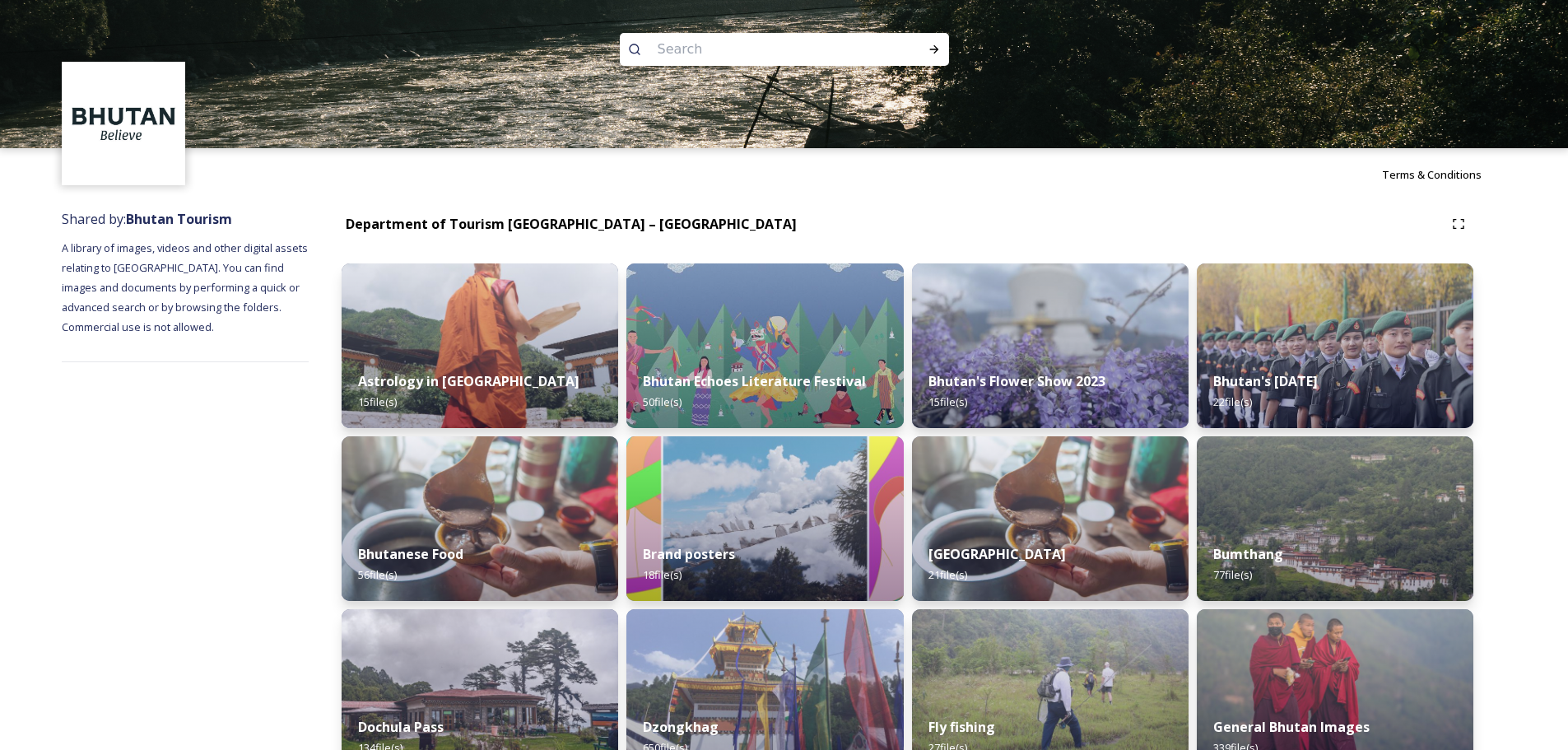
click at [880, 235] on div "Department of Tourism [GEOGRAPHIC_DATA] – [GEOGRAPHIC_DATA]" at bounding box center [906, 224] width 1131 height 30
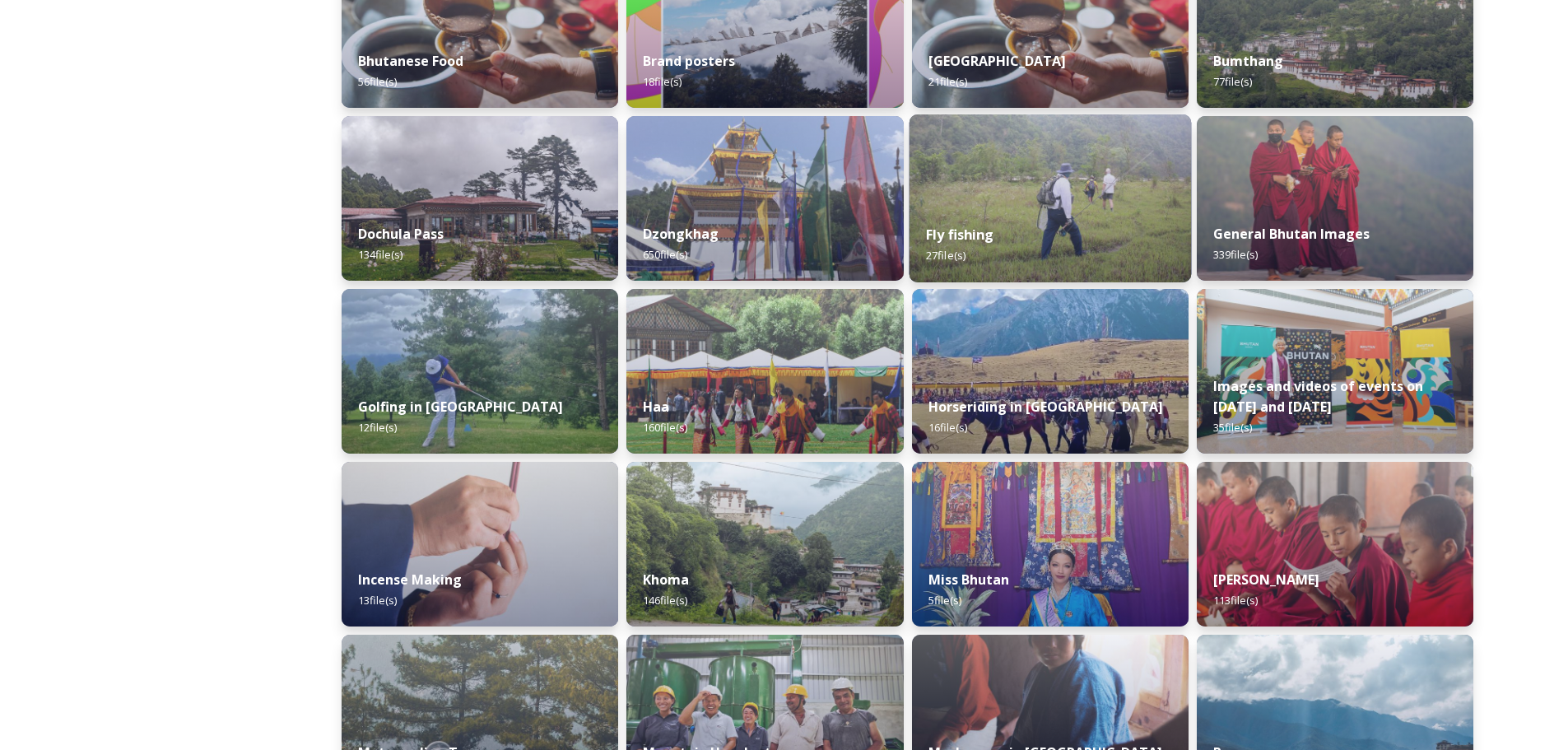
scroll to position [494, 0]
